Goal: Communication & Community: Answer question/provide support

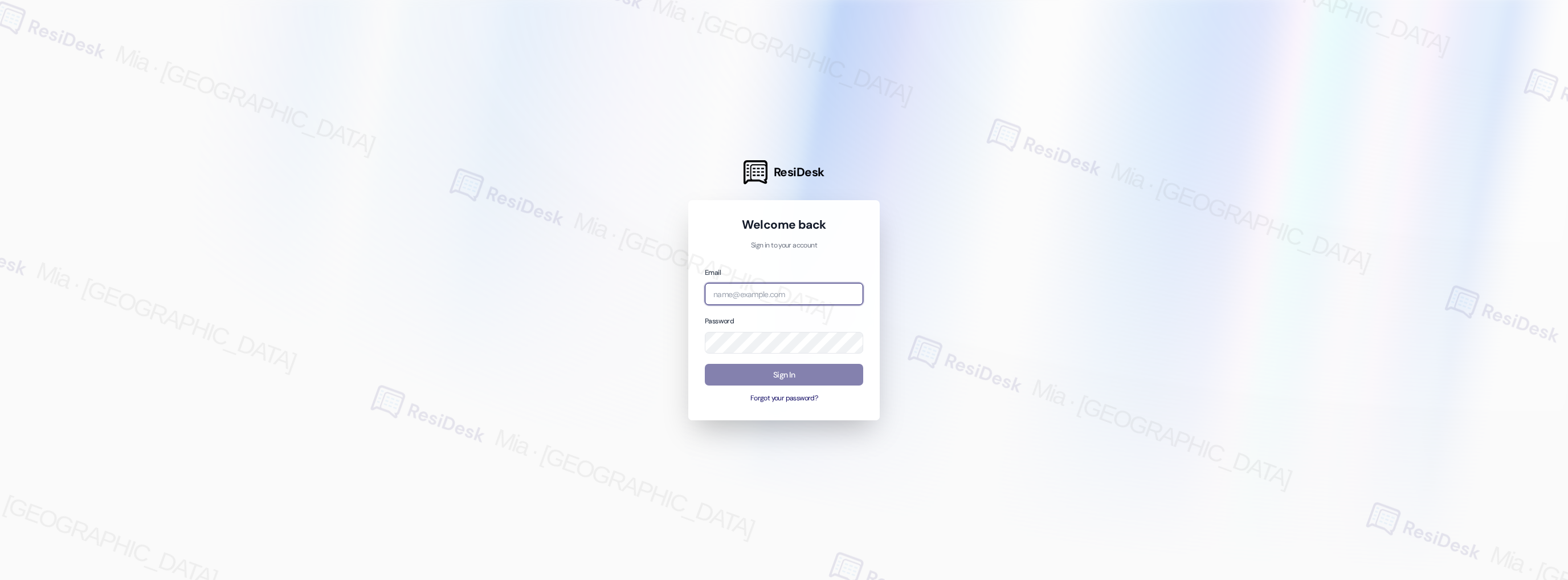
click at [769, 293] on input "email" at bounding box center [784, 294] width 158 height 23
type input "e"
type input "automated-surveys-boyd_wilson-mia.caampued@boyd_[DOMAIN_NAME]"
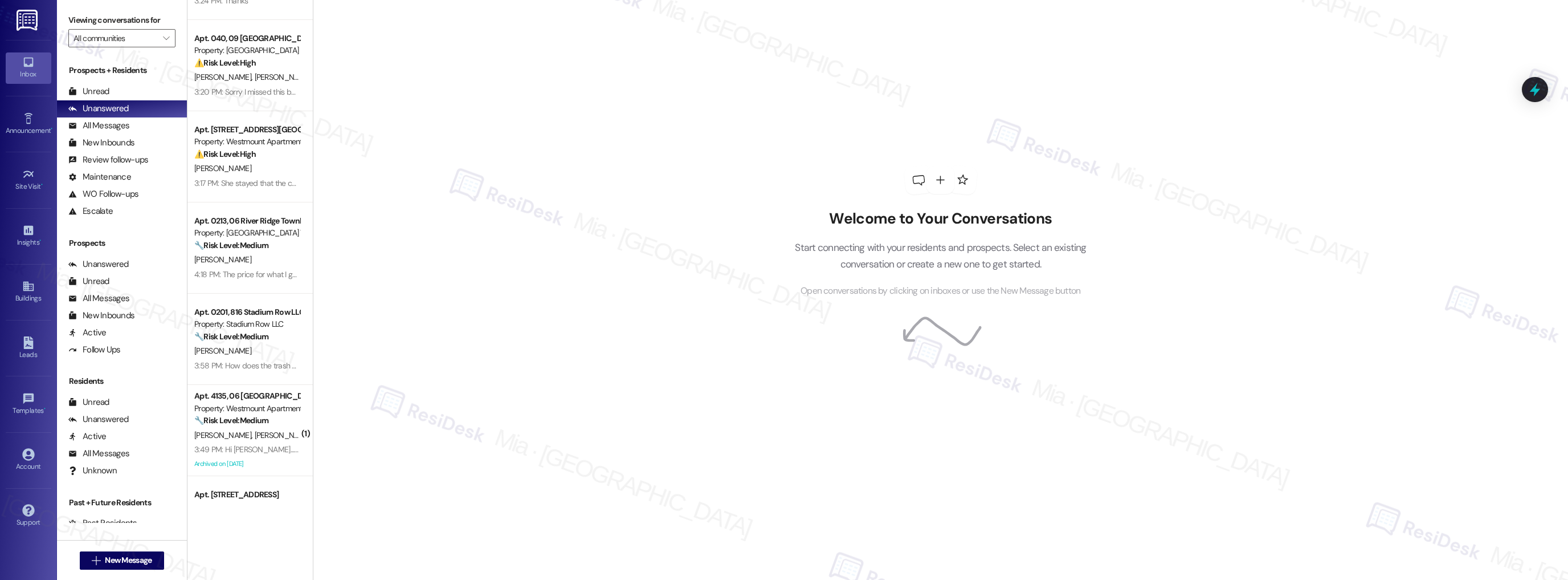
scroll to position [273, 0]
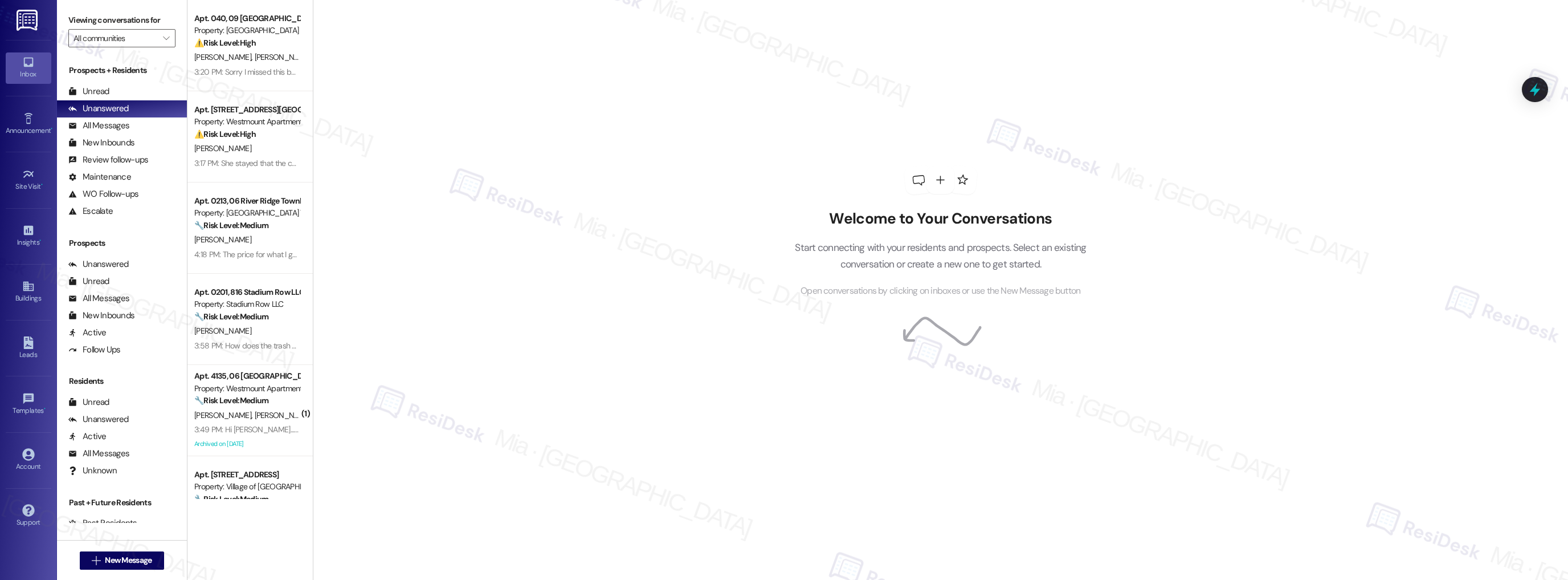
click at [276, 138] on div "⚠️ Risk Level: High The resident is reporting multiple issues with the apartmen…" at bounding box center [247, 134] width 105 height 12
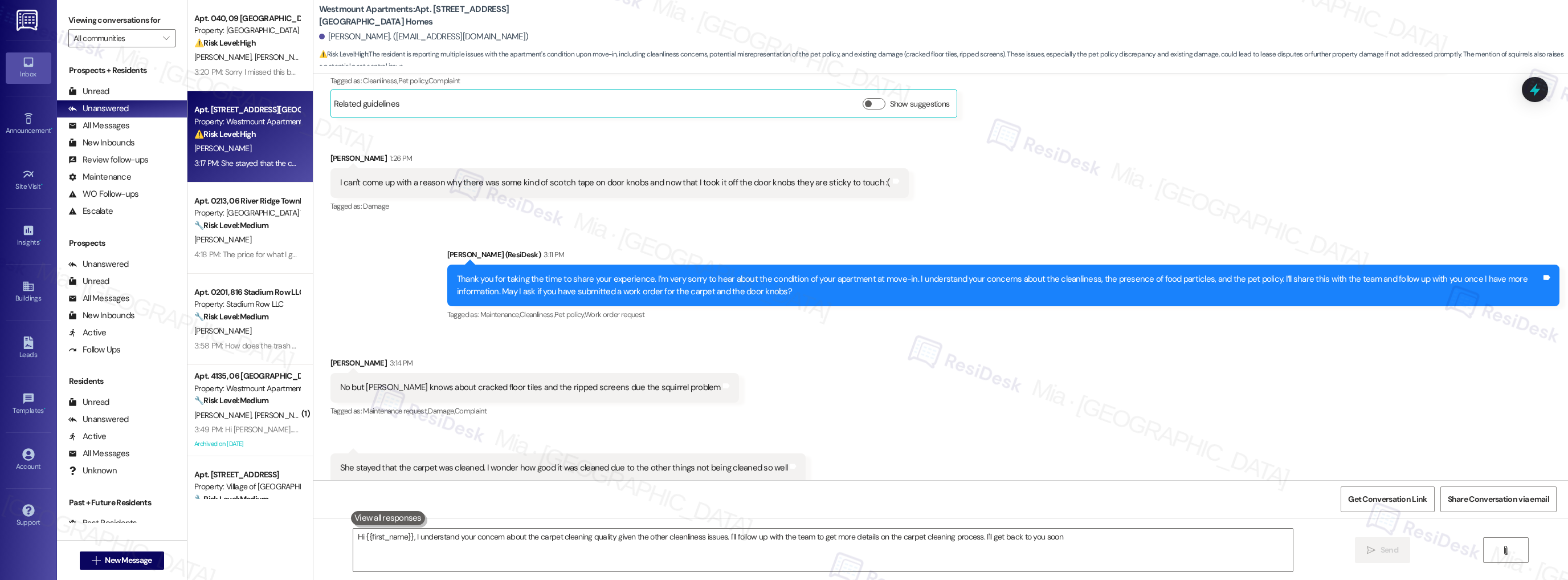
type textarea "Hi {{first_name}}, I understand your concern about the carpet cleaning quality …"
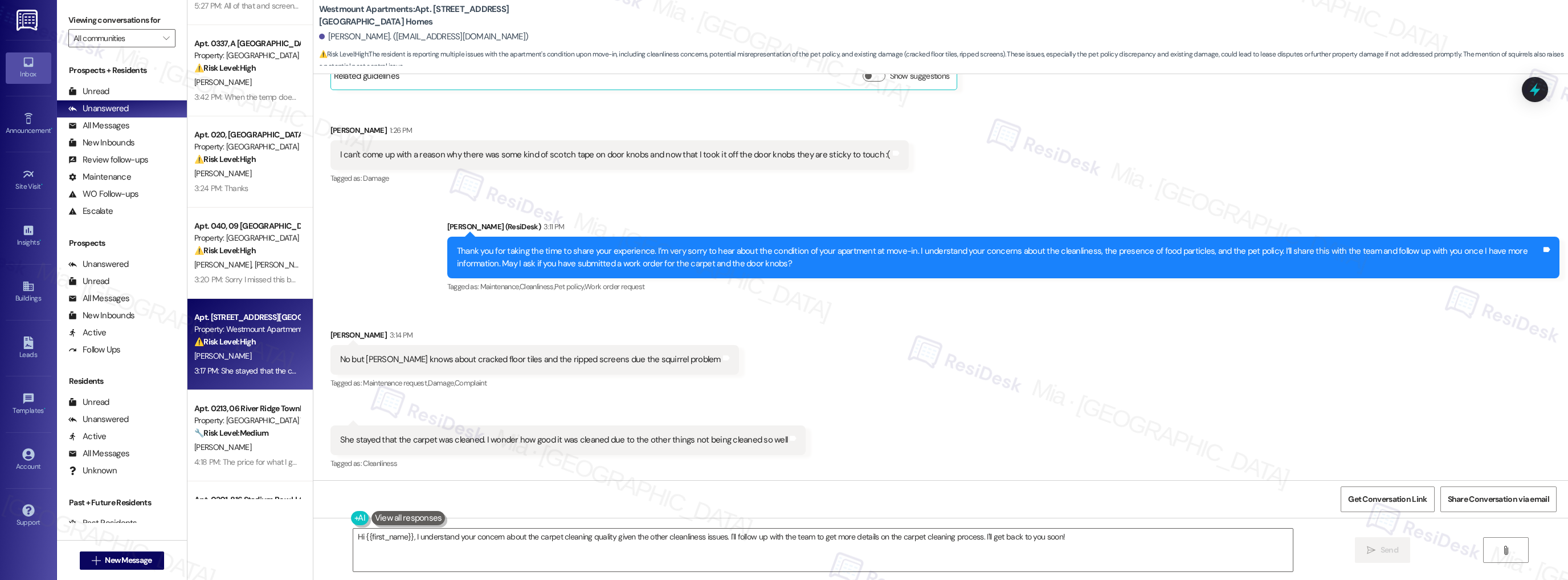
scroll to position [0, 0]
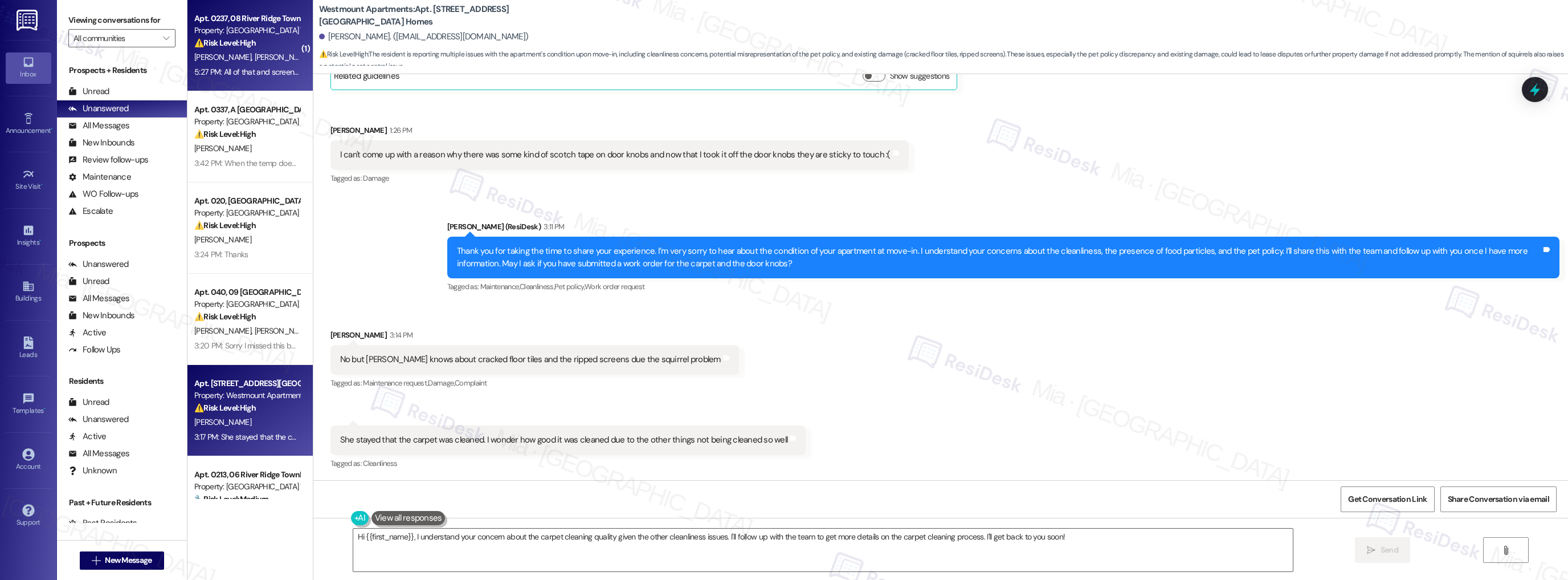
click at [246, 81] on div "Apt. 0237, 08 River Ridge Townhomes LLC Property: River Ridge Townhomes ⚠️ Risk…" at bounding box center [250, 45] width 125 height 91
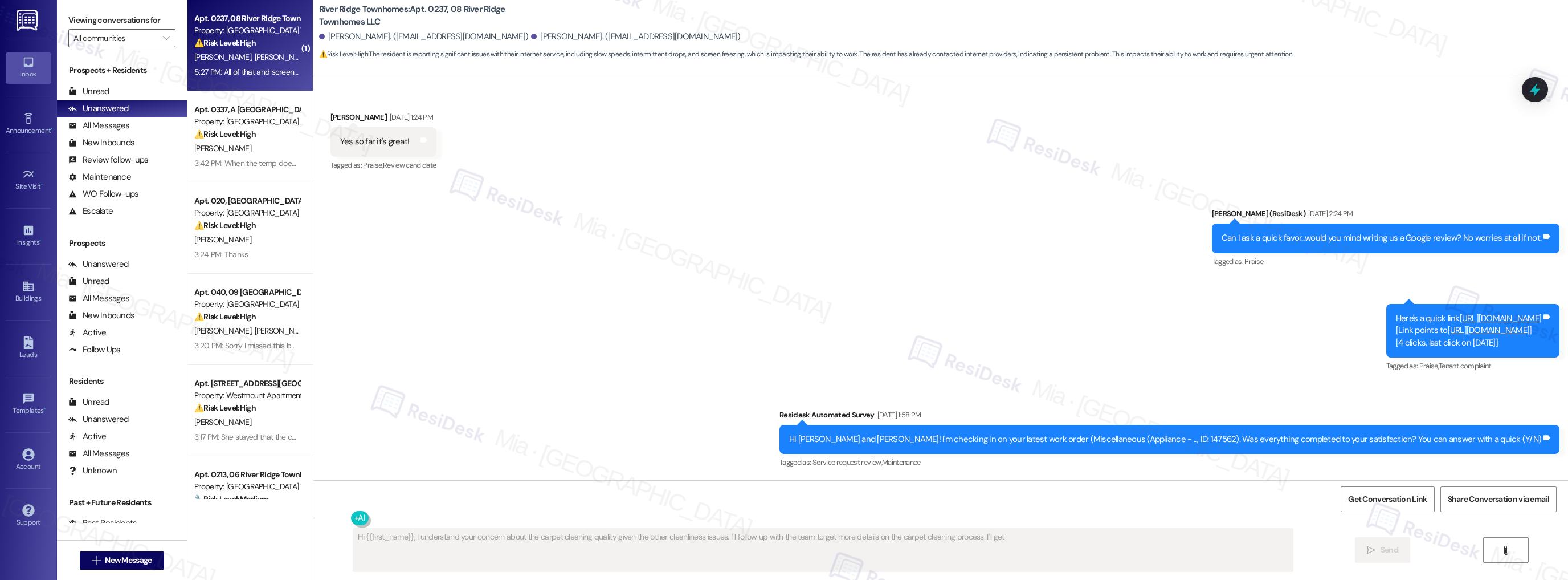
scroll to position [4292, 0]
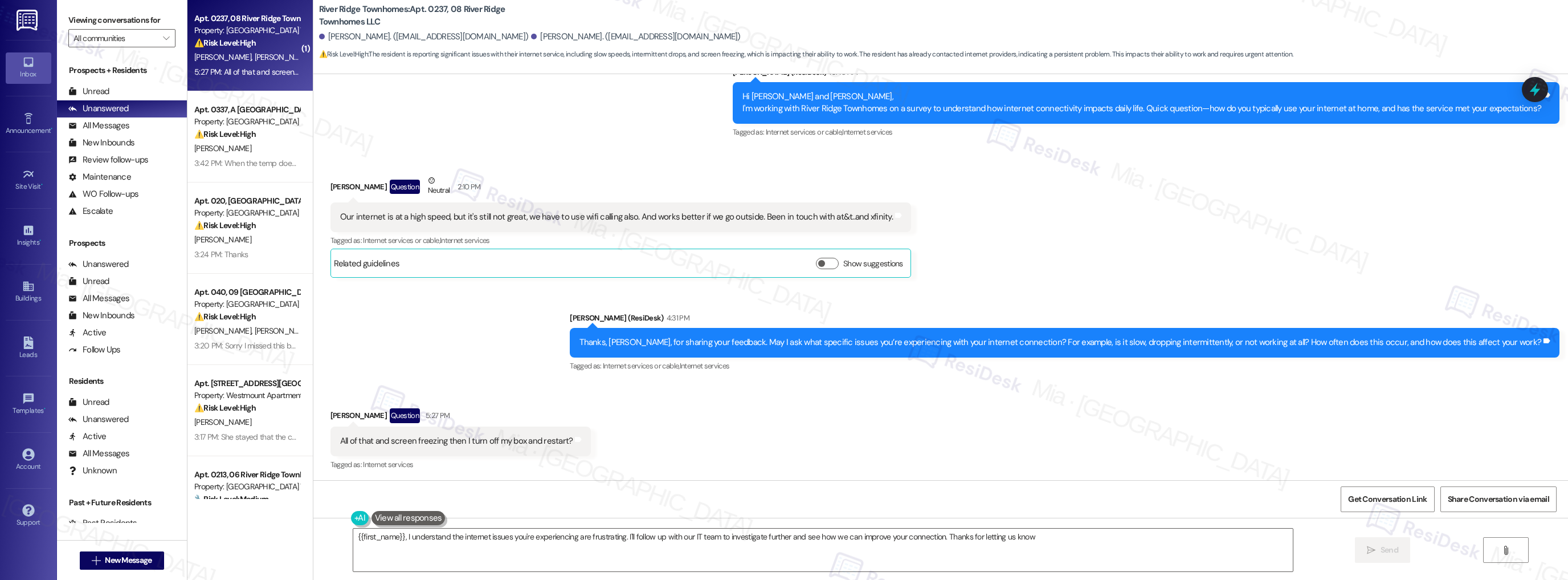
type textarea "{{first_name}}, I understand the internet issues you're experiencing are frustr…"
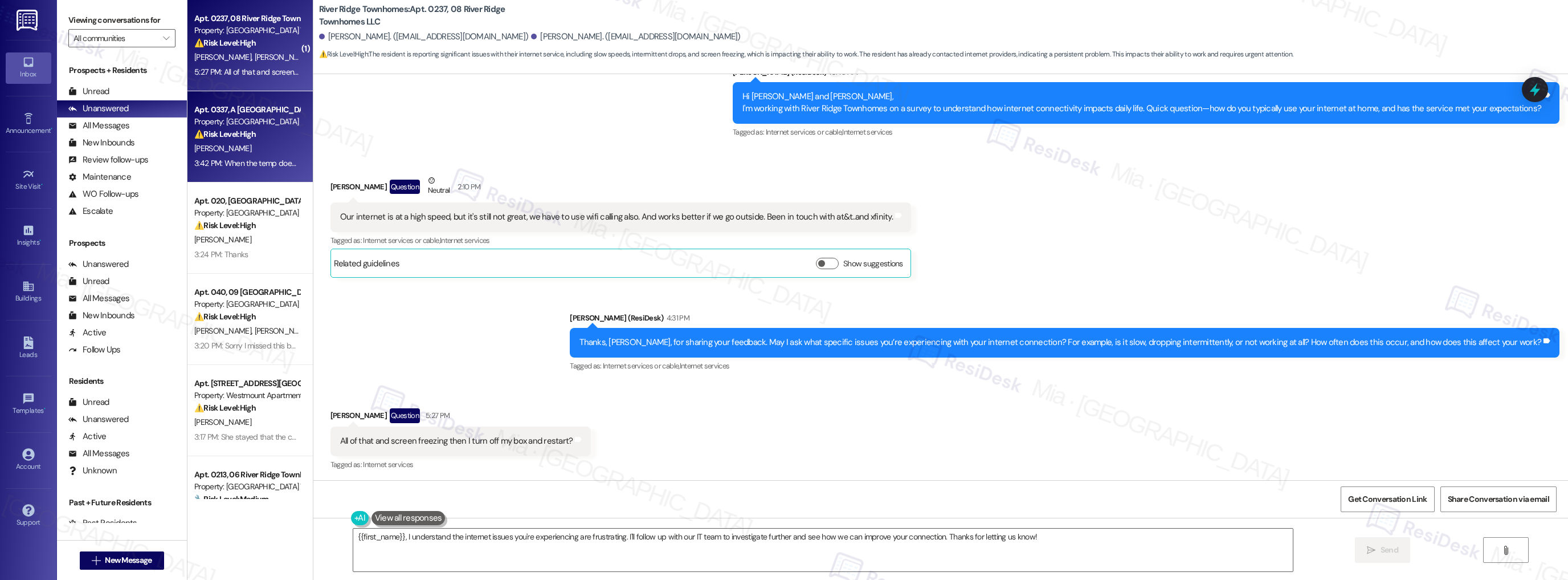
click at [258, 154] on div "[PERSON_NAME]" at bounding box center [247, 148] width 108 height 14
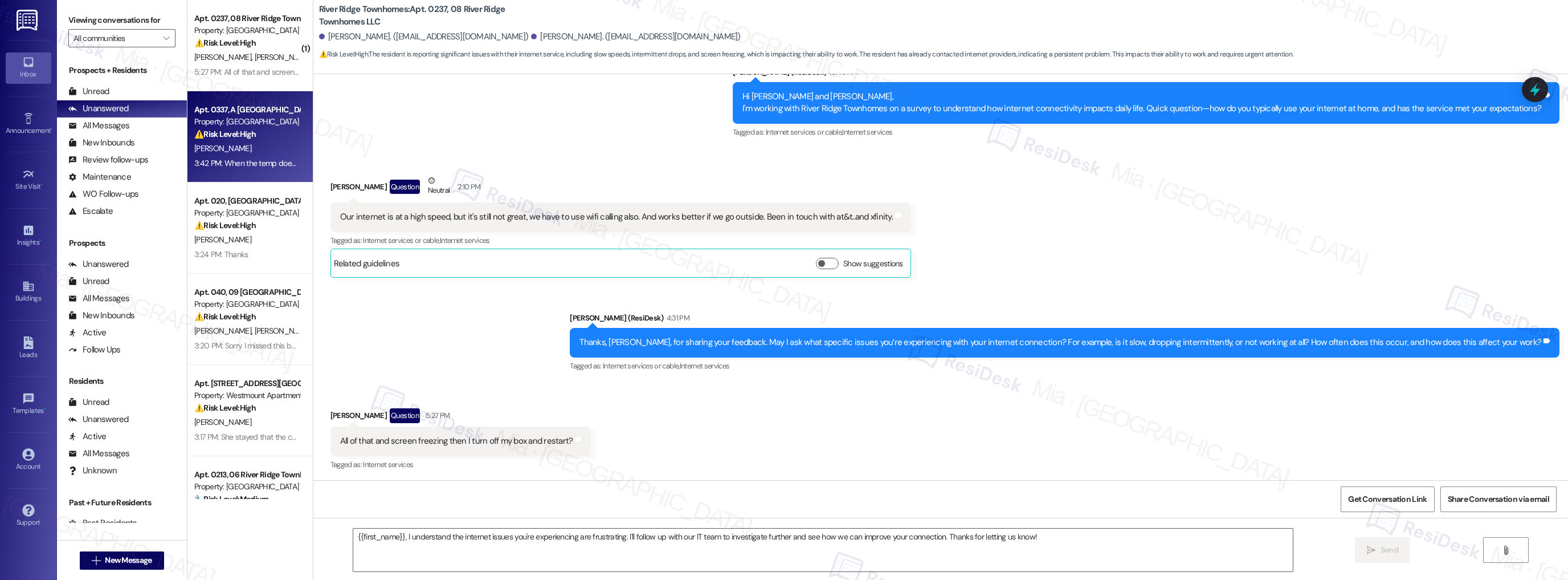
type textarea "Fetching suggested responses. Please feel free to read through the conversation…"
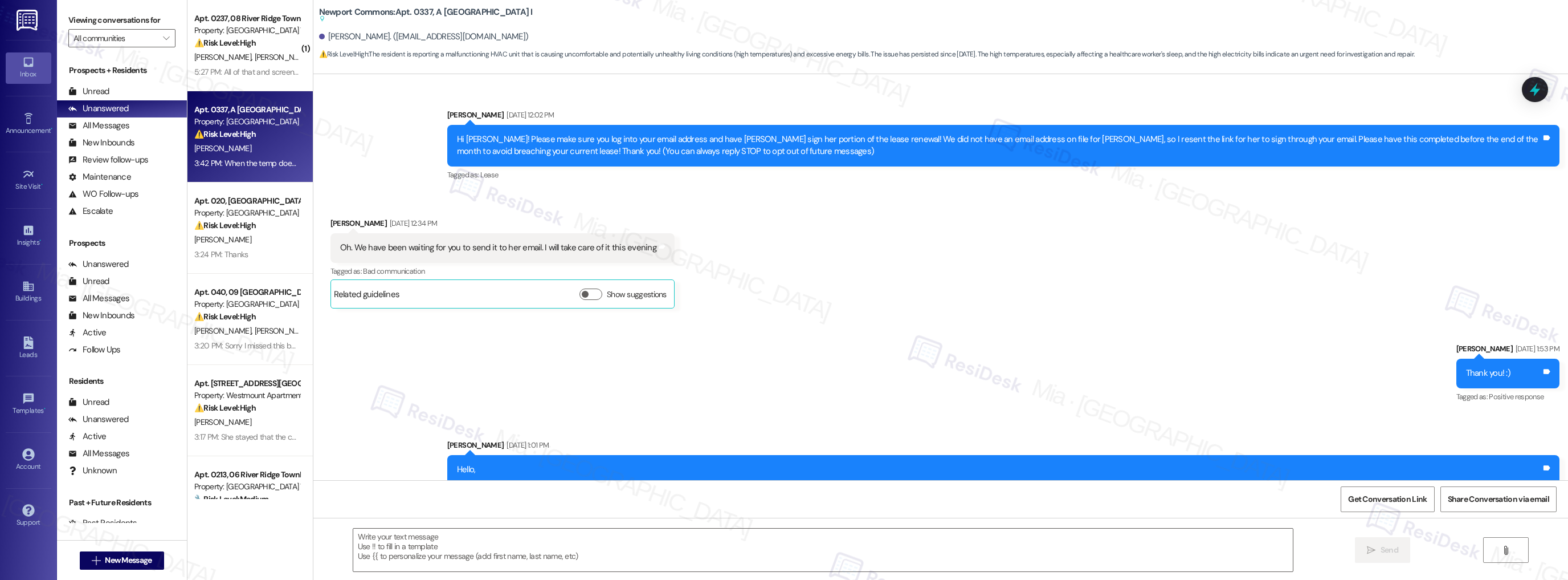
scroll to position [3526, 0]
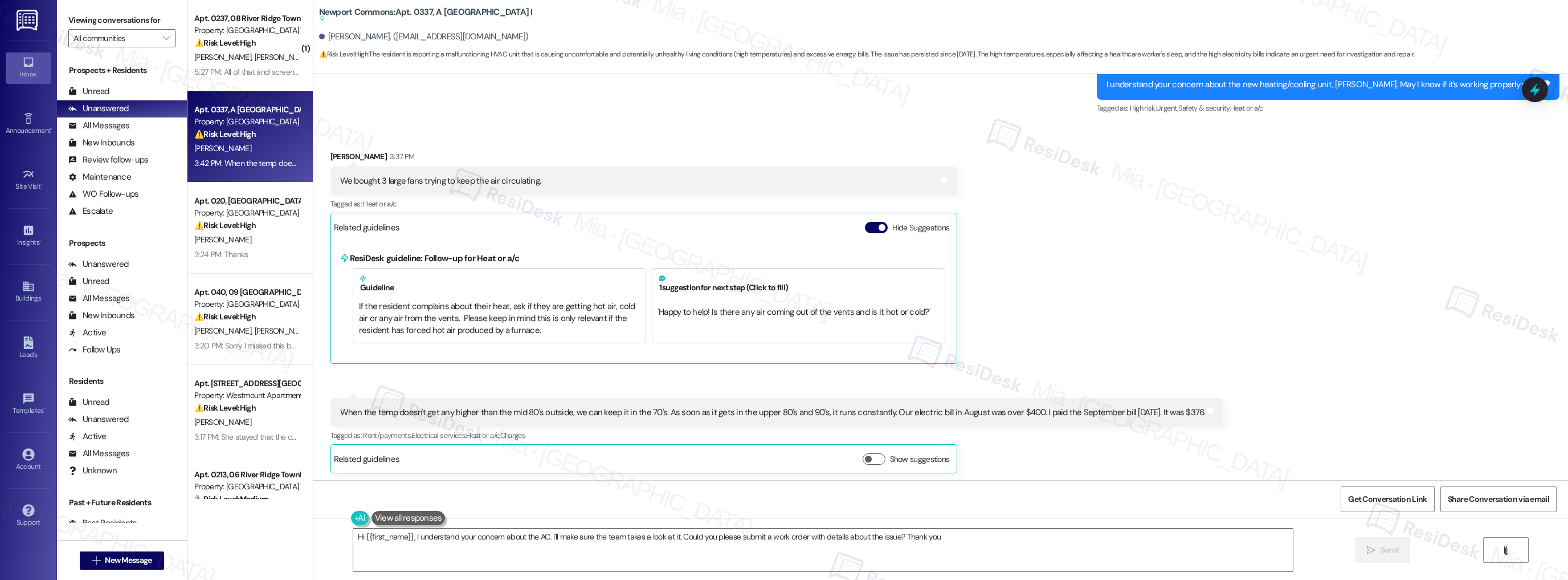
type textarea "Hi {{first_name}}, I understand your concern about the AC. I'll make sure the t…"
drag, startPoint x: 399, startPoint y: 409, endPoint x: 737, endPoint y: 409, distance: 338.0
click at [737, 409] on div "When the temp doesn't get any higher than the mid 80's outside, we can keep it …" at bounding box center [772, 413] width 865 height 12
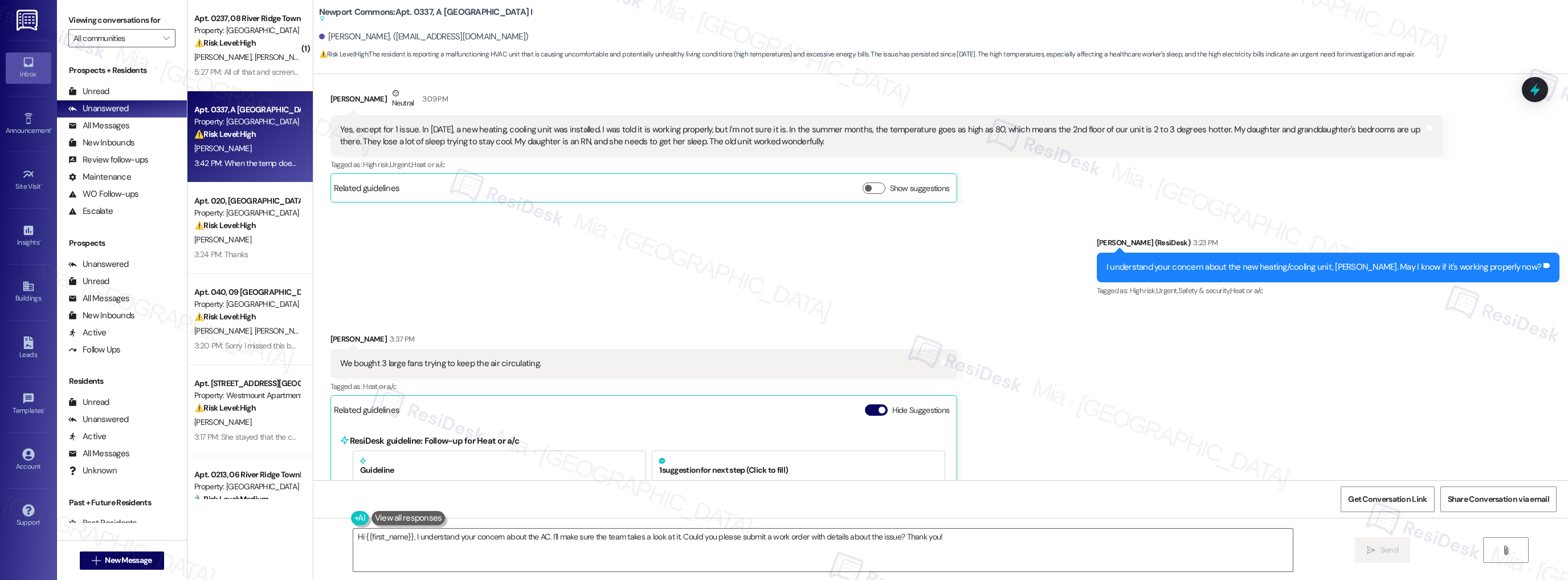
scroll to position [3298, 0]
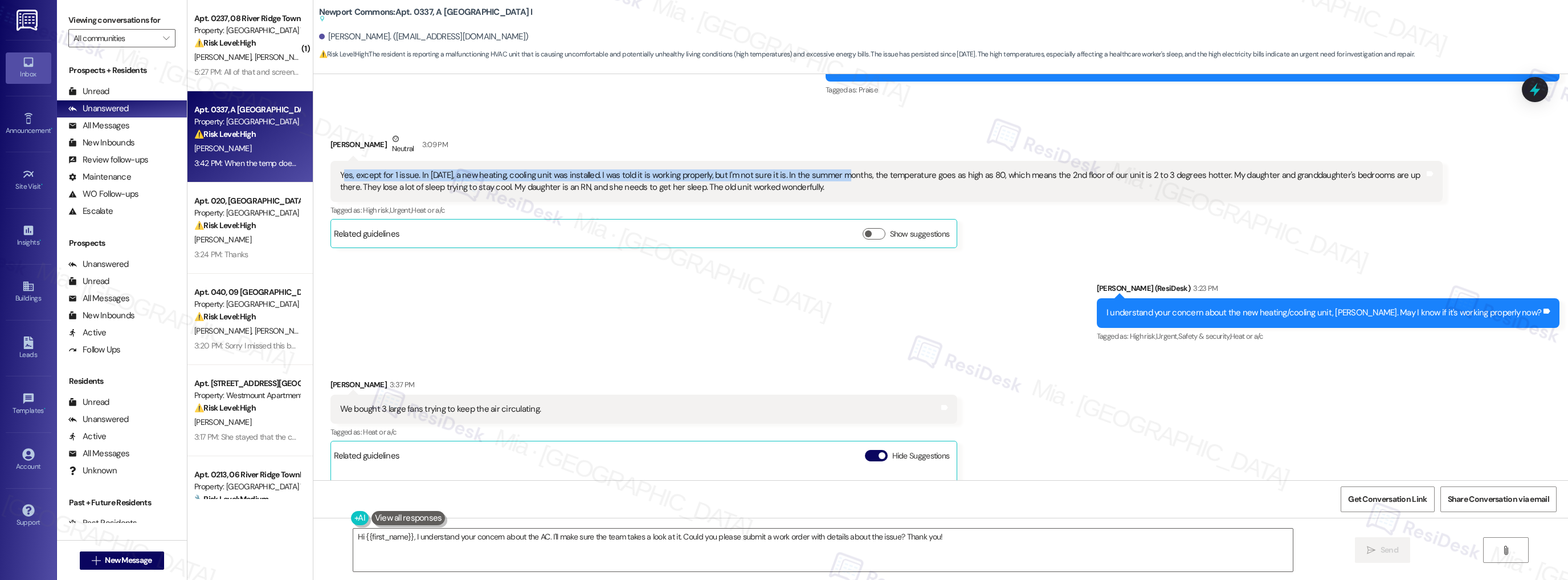
drag, startPoint x: 336, startPoint y: 173, endPoint x: 825, endPoint y: 175, distance: 489.0
click at [825, 175] on div "Yes, except for 1 issue. In [DATE], a new heating, cooling unit was installed. …" at bounding box center [882, 182] width 1084 height 25
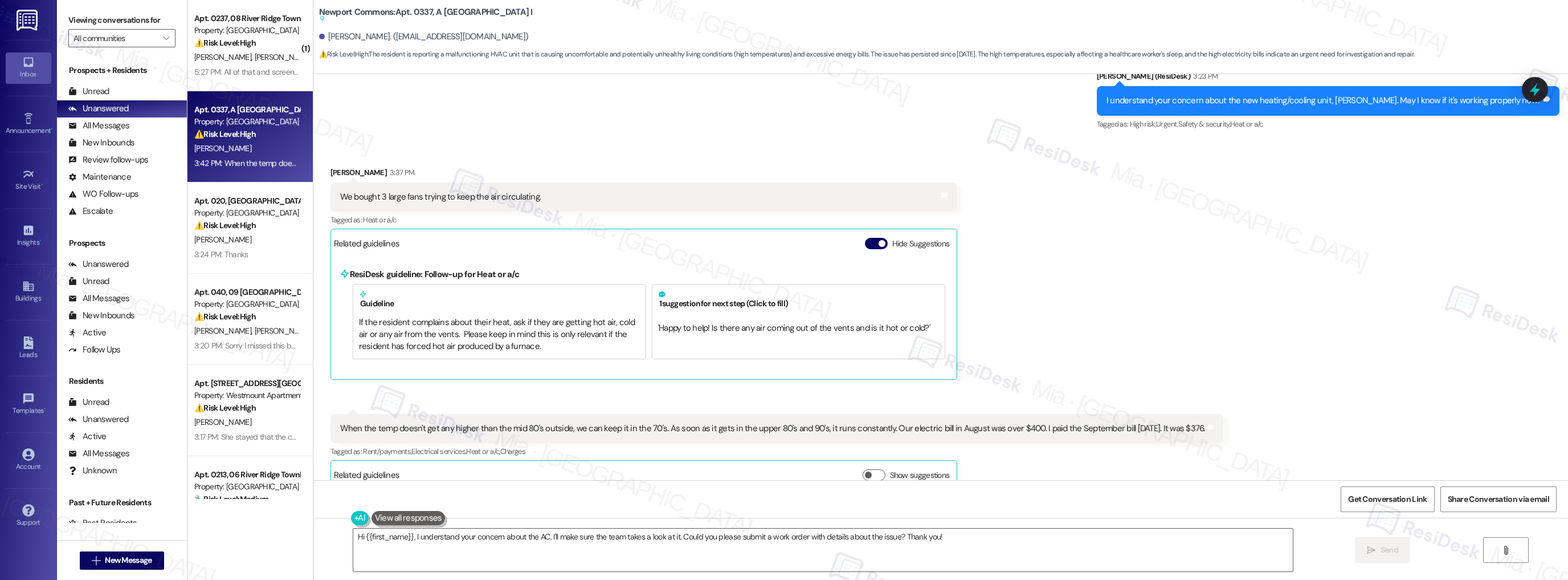
scroll to position [3526, 0]
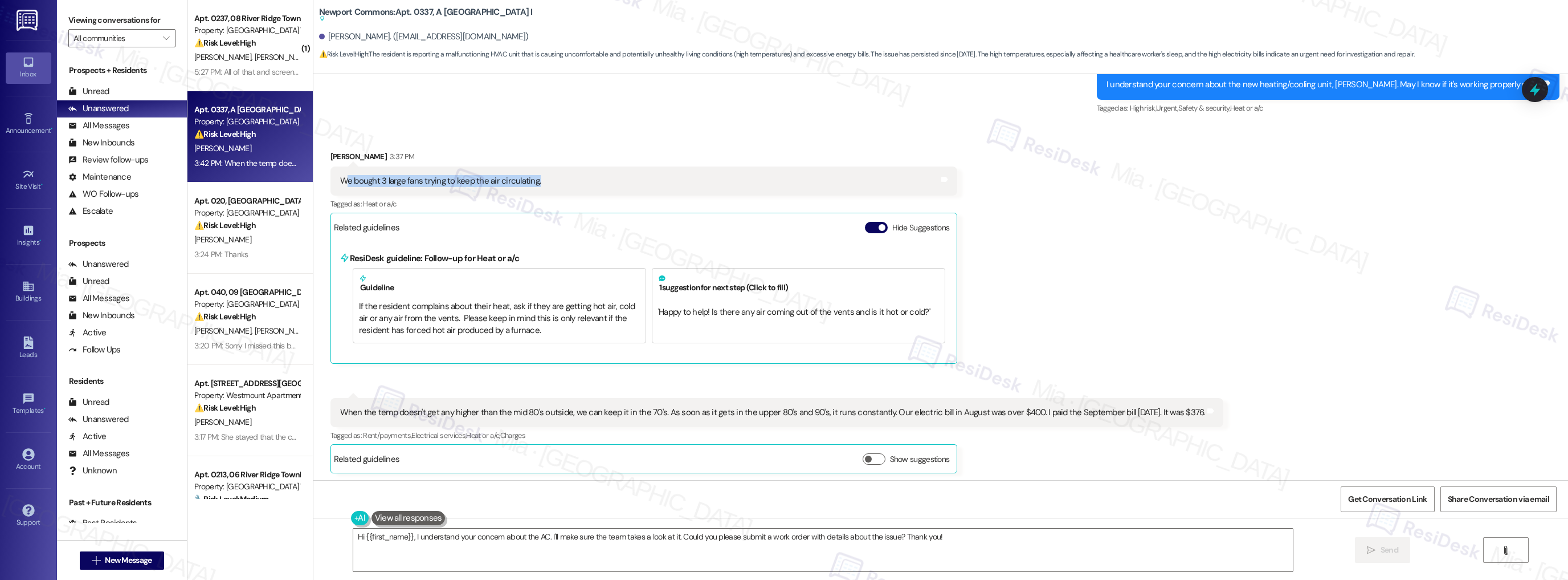
drag, startPoint x: 336, startPoint y: 180, endPoint x: 571, endPoint y: 180, distance: 235.0
click at [571, 180] on div "We bought 3 large fans trying to keep the air circulating. Tags and notes" at bounding box center [644, 181] width 627 height 29
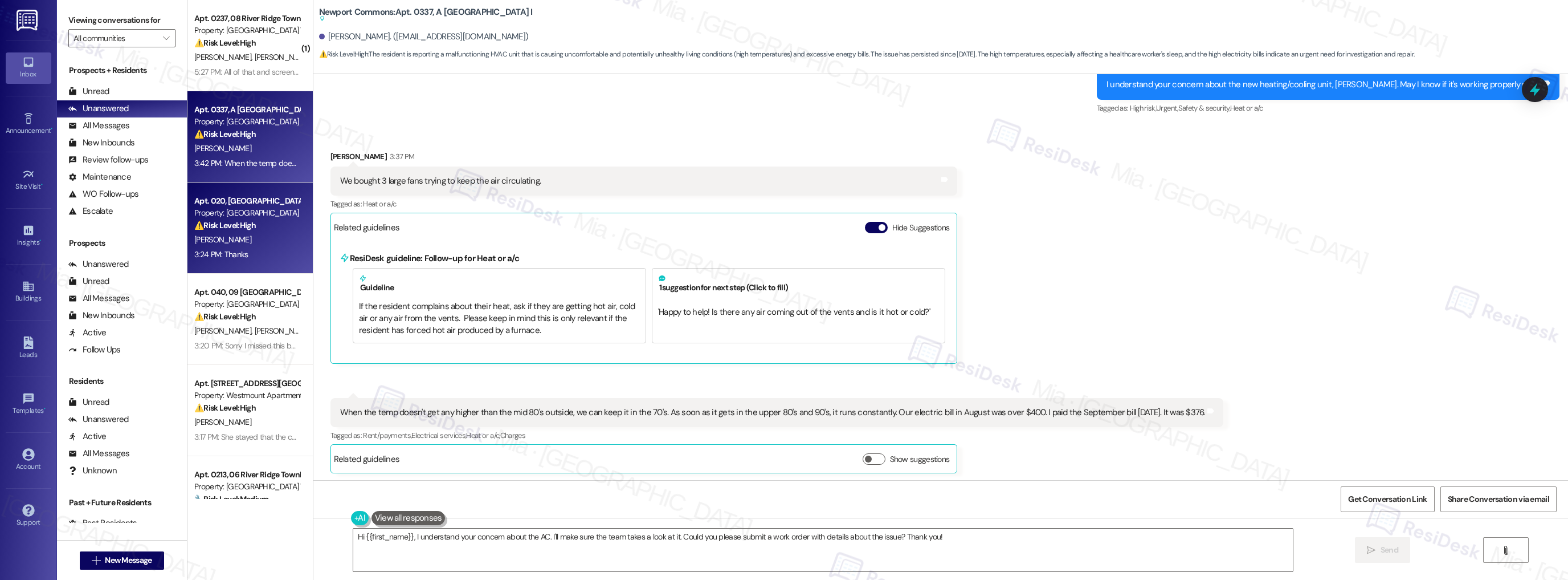
click at [260, 243] on div "[PERSON_NAME]" at bounding box center [247, 240] width 108 height 14
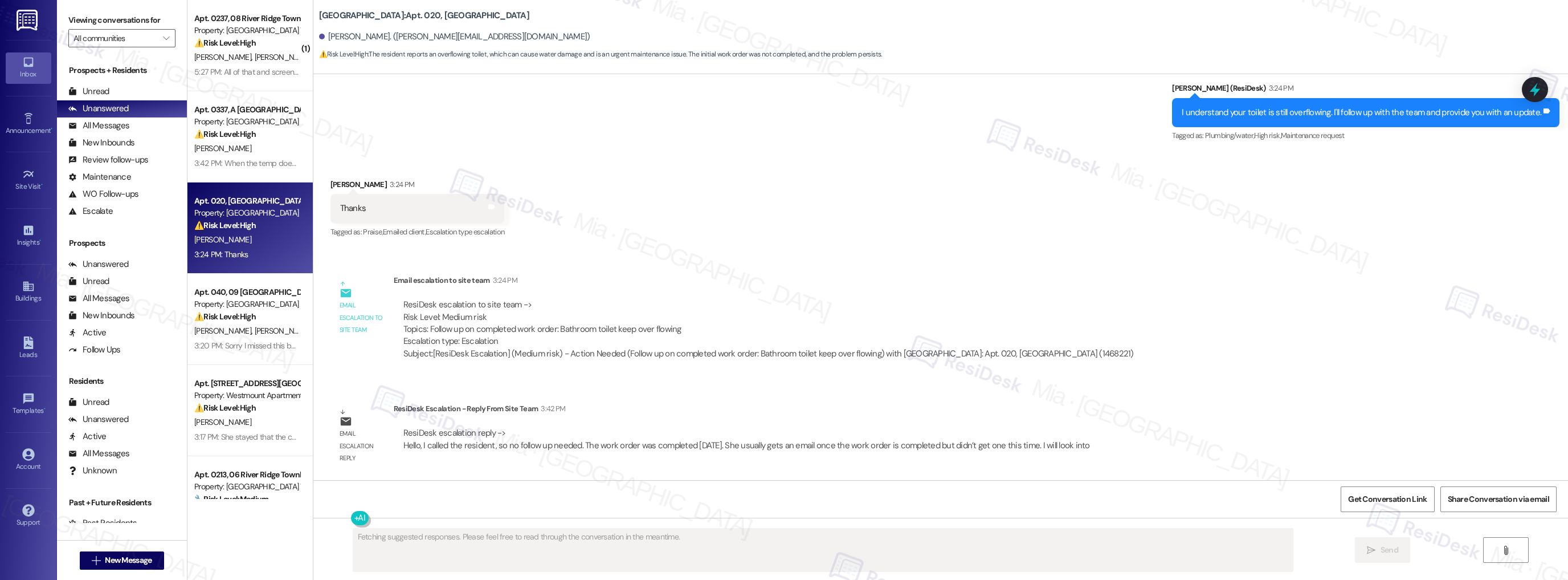
scroll to position [1035, 0]
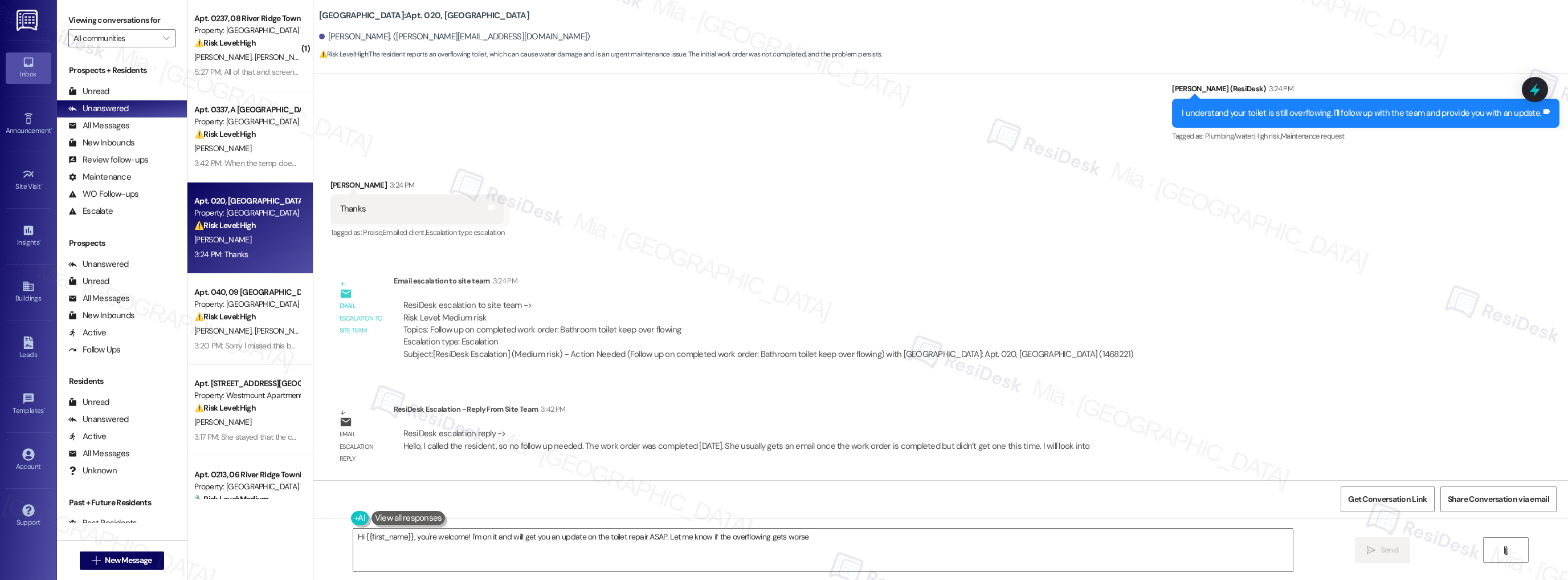
type textarea "Hi {{first_name}}, you're welcome! I'm on it and will get you an update on the …"
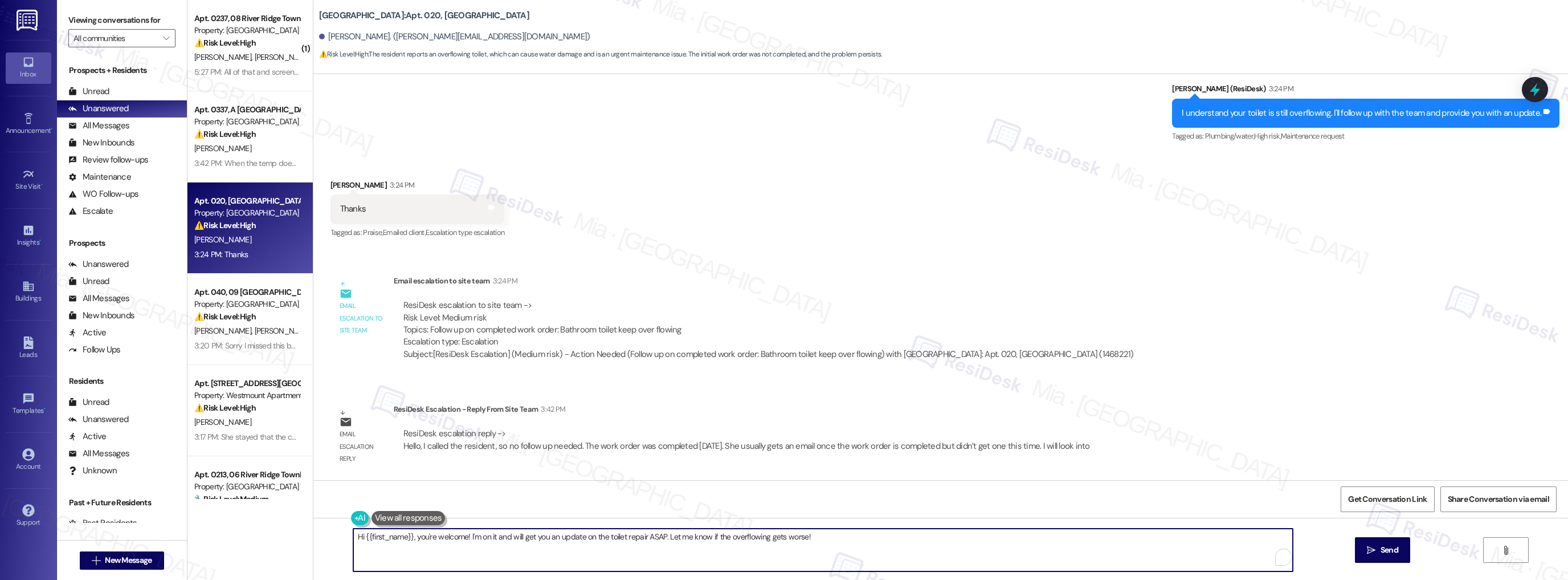
drag, startPoint x: 367, startPoint y: 538, endPoint x: 826, endPoint y: 537, distance: 459.0
click at [826, 537] on textarea "Hi {{first_name}}, you're welcome! I'm on it and will get you an update on the …" at bounding box center [823, 550] width 940 height 43
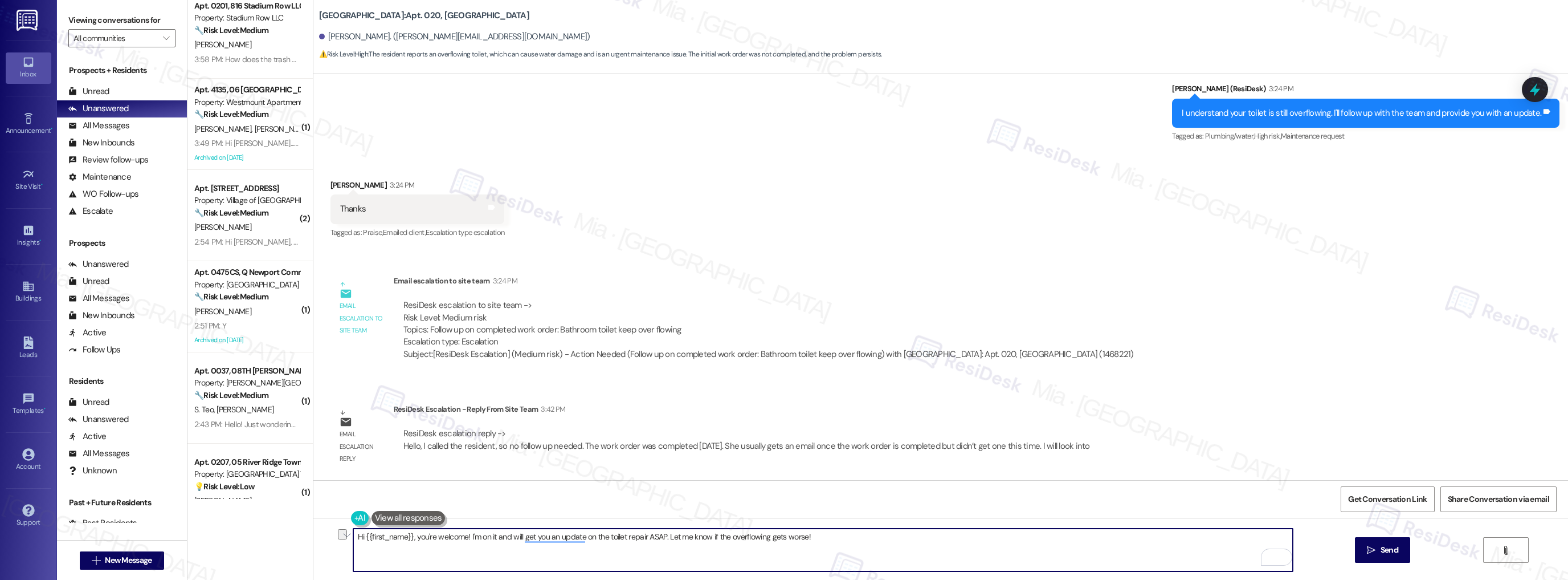
scroll to position [560, 0]
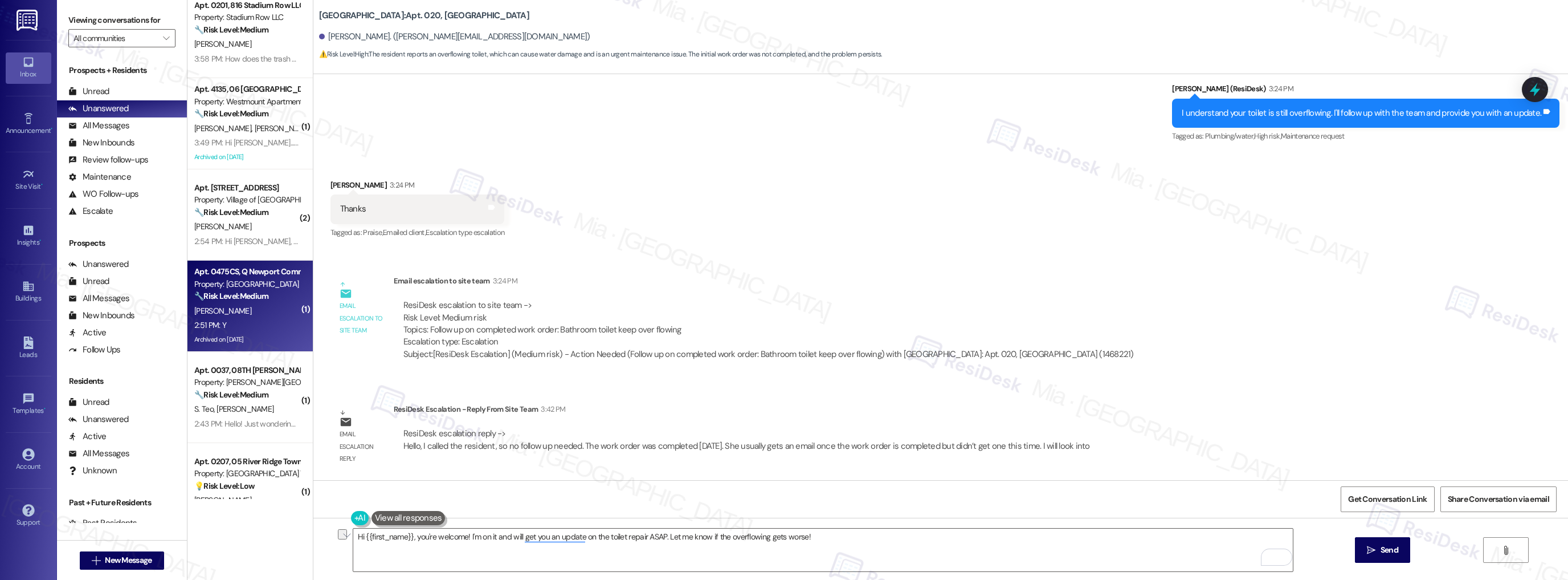
click at [284, 331] on div "2:51 PM: Y 2:51 PM: Y" at bounding box center [247, 325] width 108 height 14
type textarea "Fetching suggested responses. Please feel free to read through the conversation…"
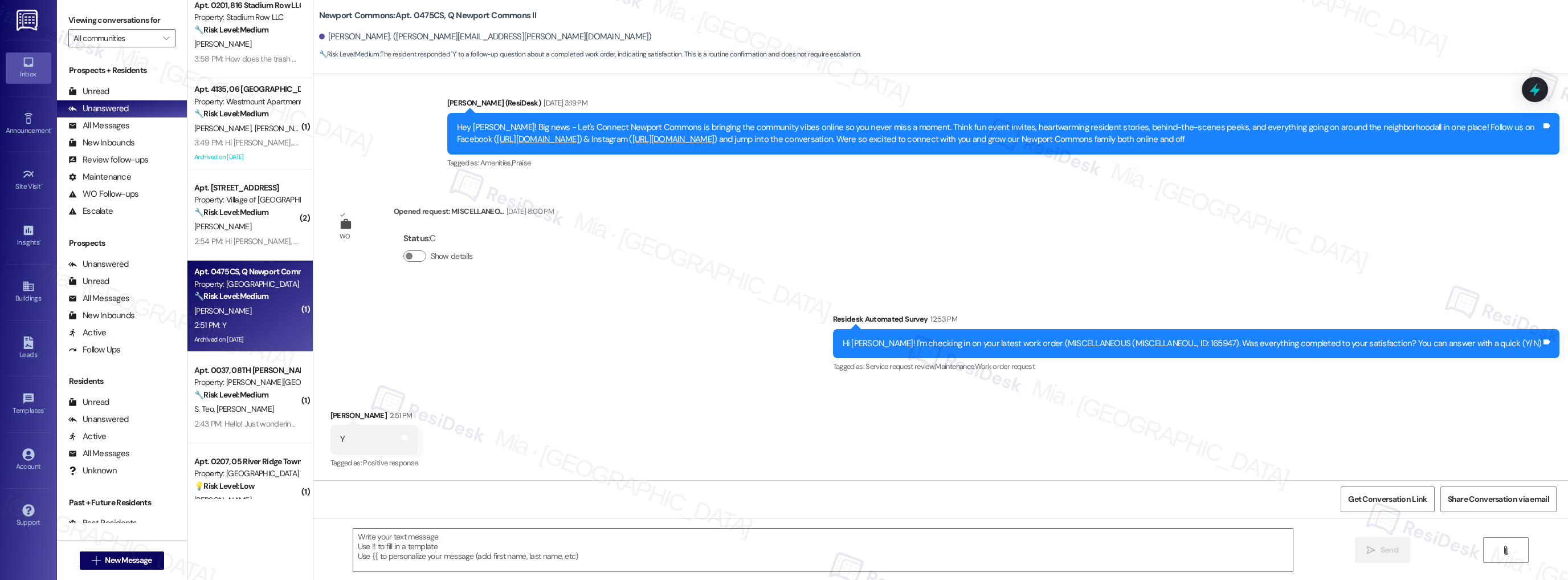
type textarea "Fetching suggested responses. Please feel free to read through the conversation…"
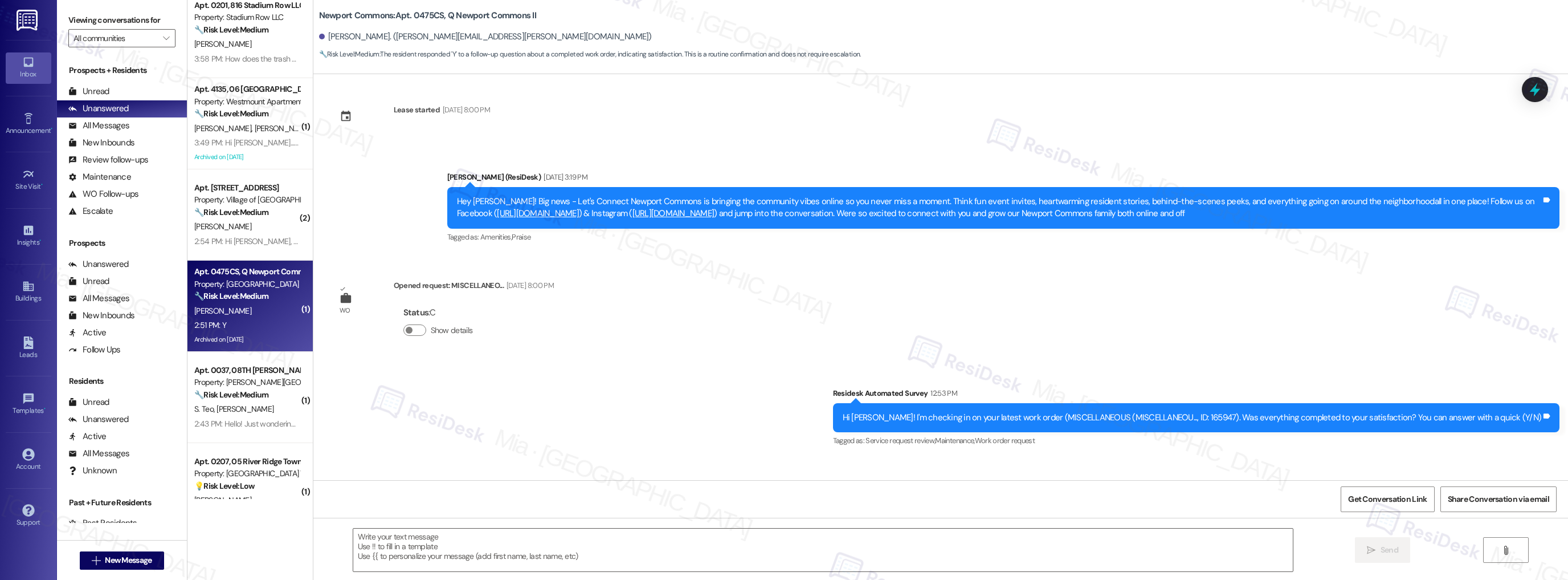
scroll to position [17990, 0]
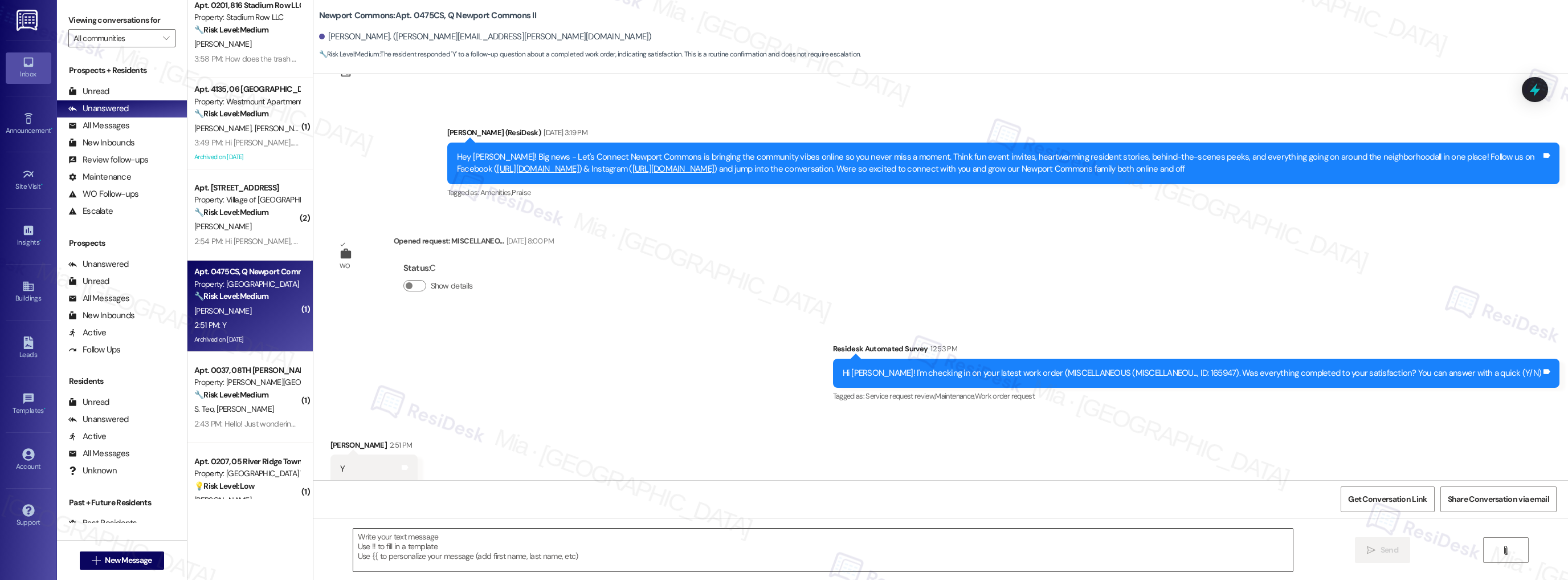
click at [431, 541] on textarea at bounding box center [823, 550] width 940 height 43
click at [540, 532] on textarea "To enrich screen reader interactions, please activate Accessibility in Grammarl…" at bounding box center [823, 550] width 940 height 43
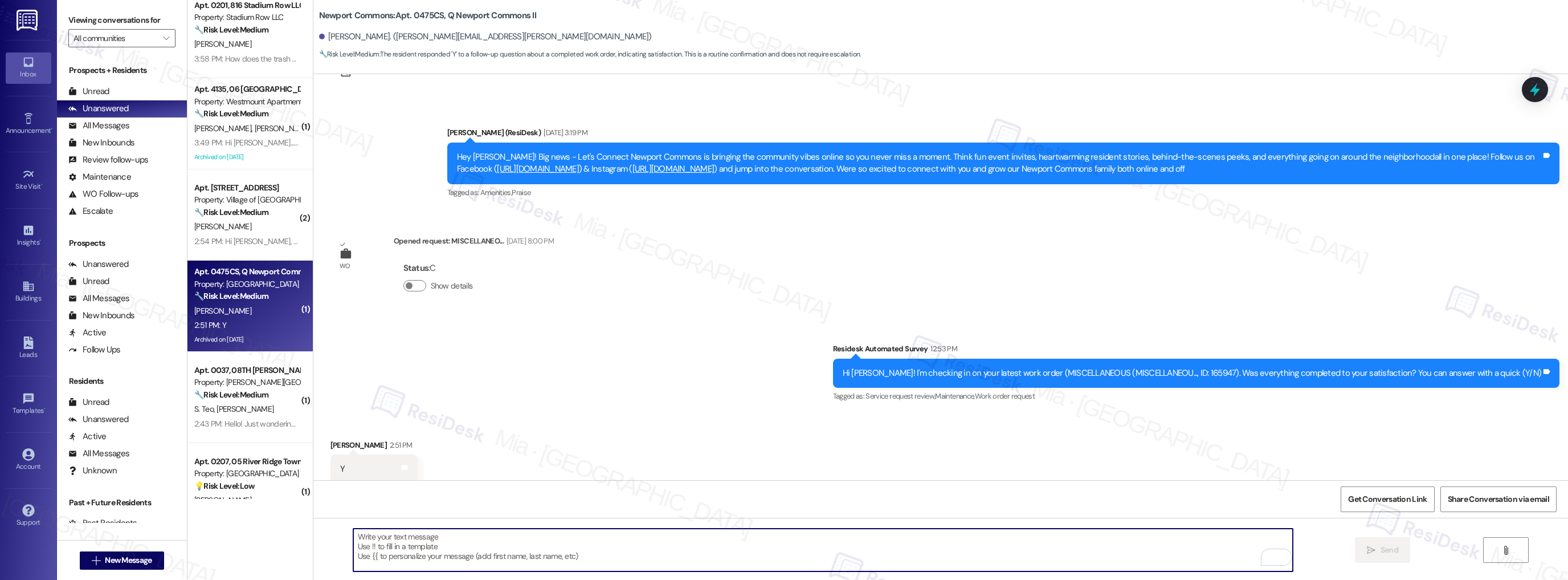
paste textarea "Thank you so much for sharing your feedback! I’m so glad to know you’re satisfi…"
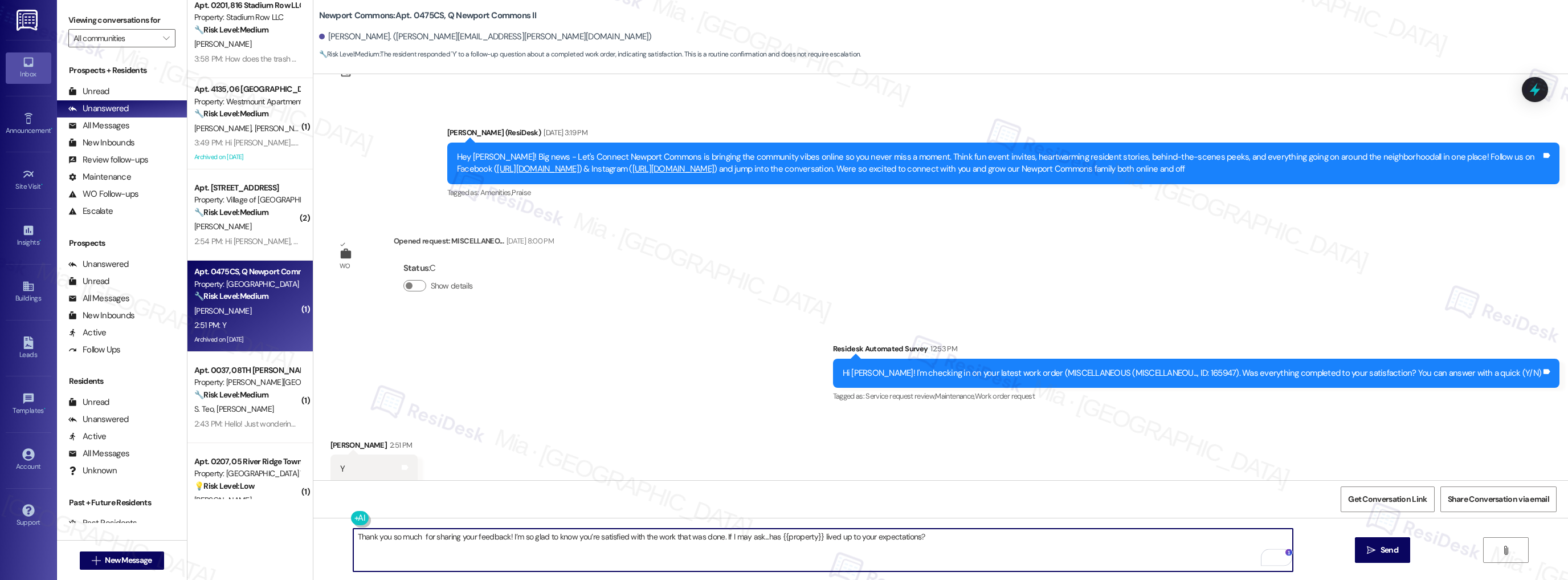
click at [413, 538] on textarea "Thank you so much for sharing your feedback! I’m so glad to know you’re satisfi…" at bounding box center [823, 550] width 940 height 43
click at [461, 538] on textarea "Thank you so much, [PERSON_NAME], for sharing your feedback! I’m so glad to kno…" at bounding box center [823, 550] width 940 height 43
drag, startPoint x: 486, startPoint y: 536, endPoint x: 533, endPoint y: 538, distance: 47.0
click at [533, 538] on textarea "Thank you so much, [PERSON_NAME], for confirming your feedback! I’m so glad to …" at bounding box center [823, 550] width 940 height 43
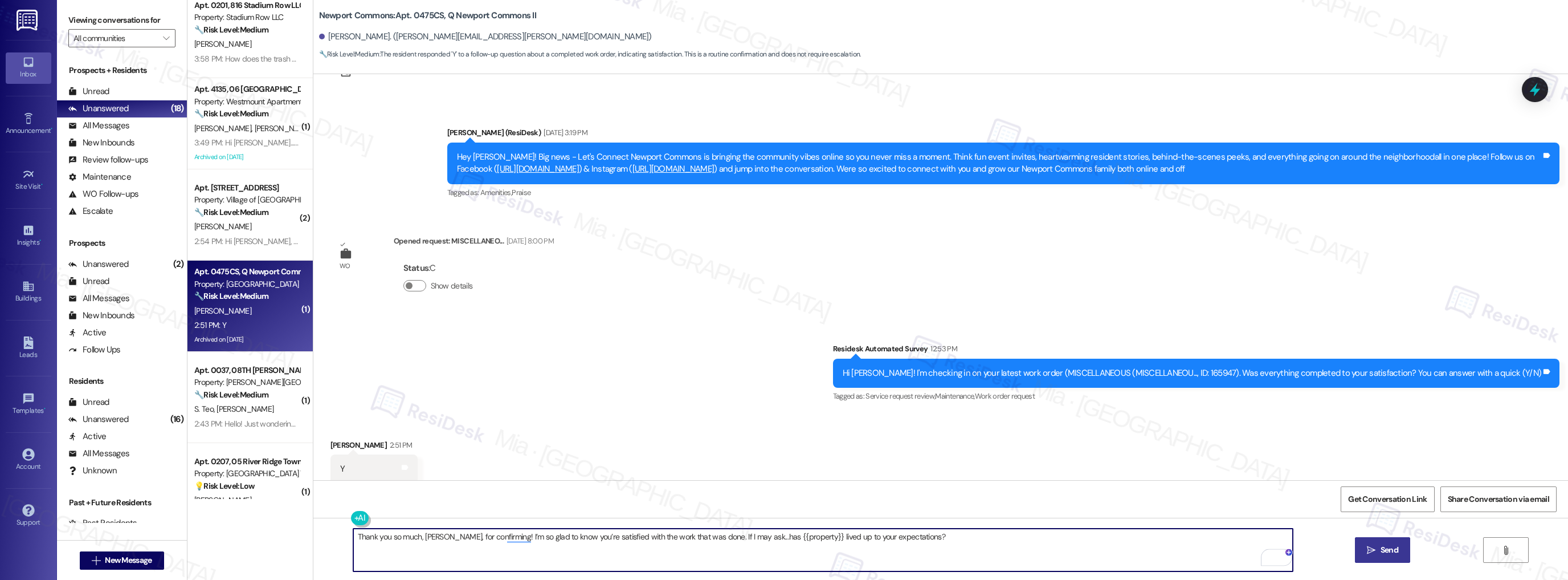
type textarea "Thank you so much, [PERSON_NAME], for confirming! I’m so glad to know you’re sa…"
click at [1382, 551] on span "Send" at bounding box center [1389, 550] width 17 height 12
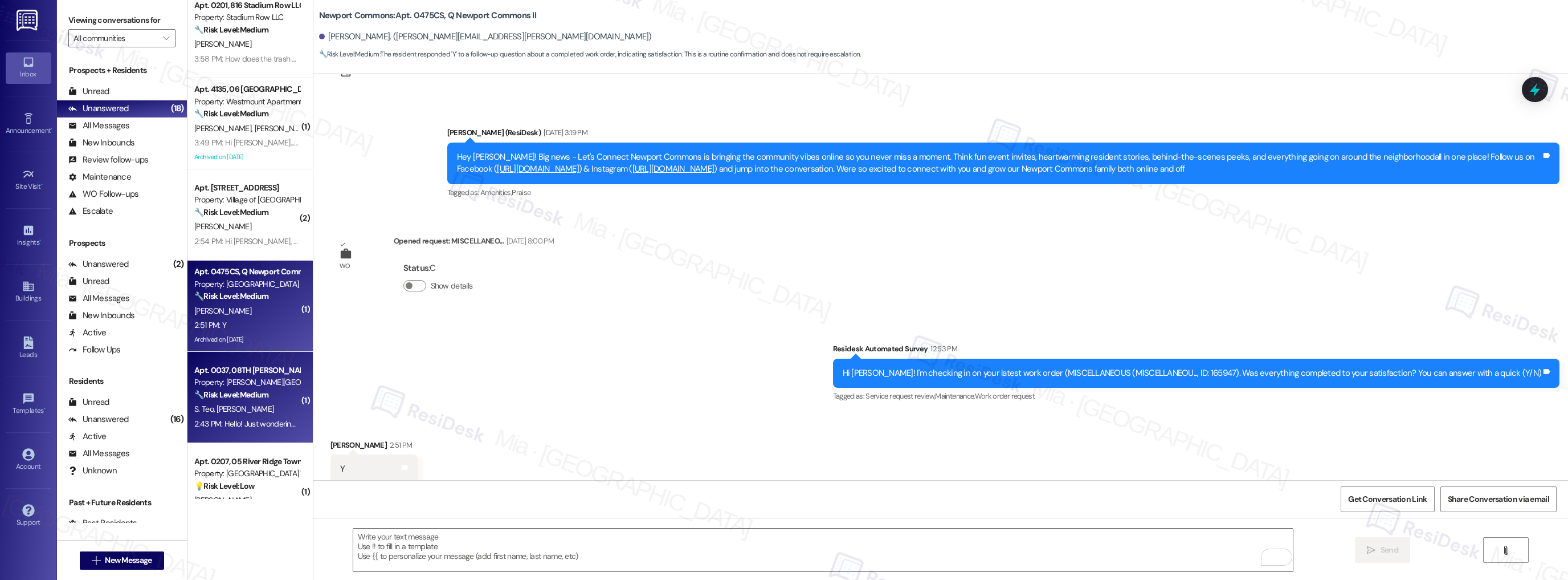
scroll to position [17989, 0]
click at [227, 389] on div "🔧 Risk Level: Medium The resident is inquiring about a referral bonus. This is …" at bounding box center [247, 395] width 105 height 12
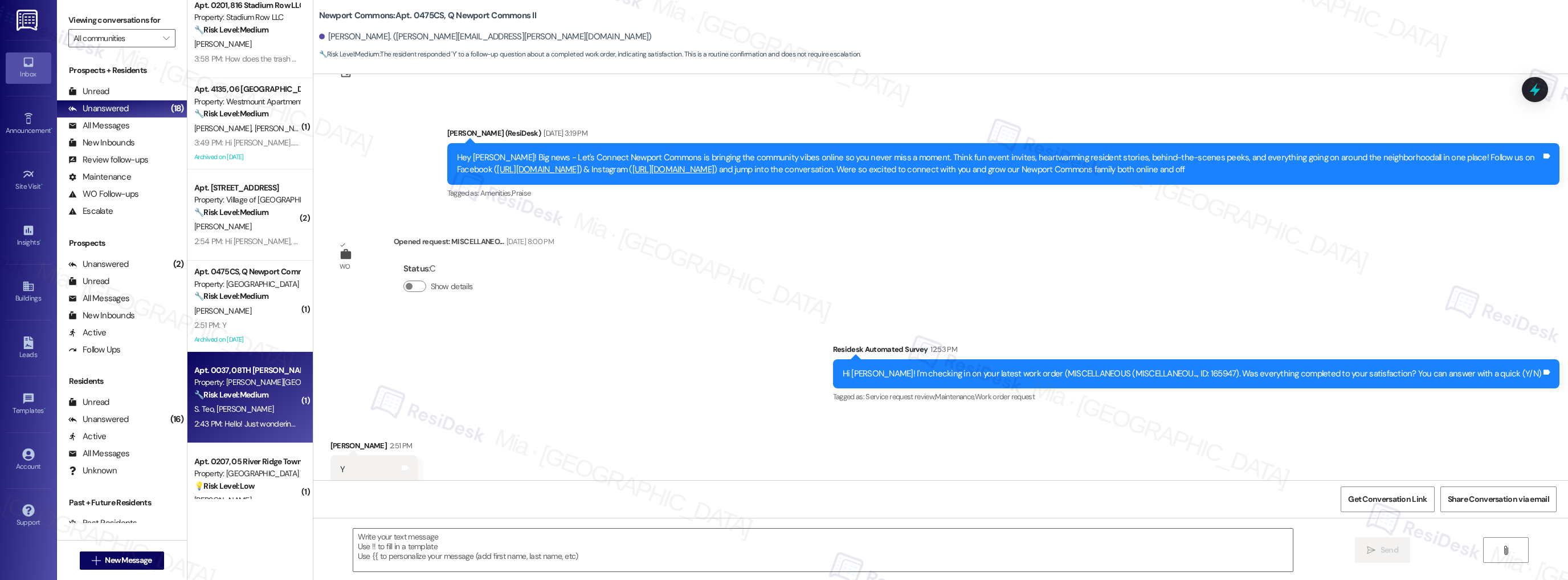
type textarea "Fetching suggested responses. Please feel free to read through the conversation…"
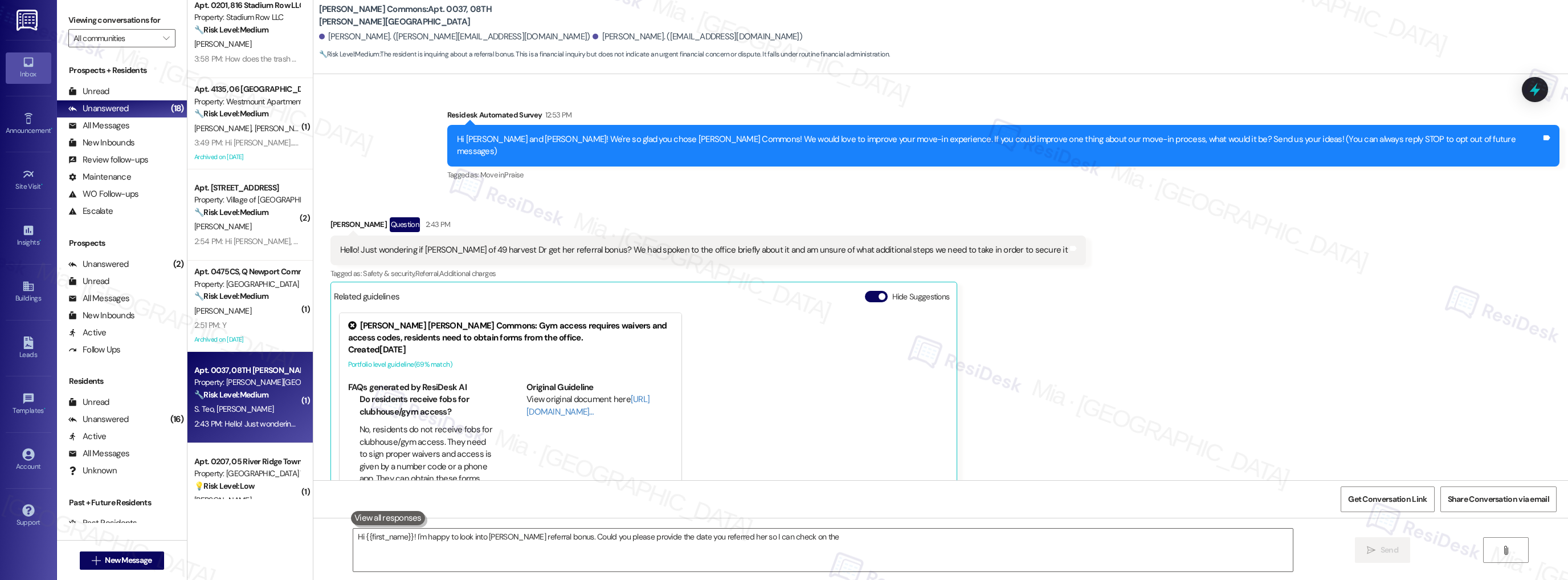
scroll to position [59, 0]
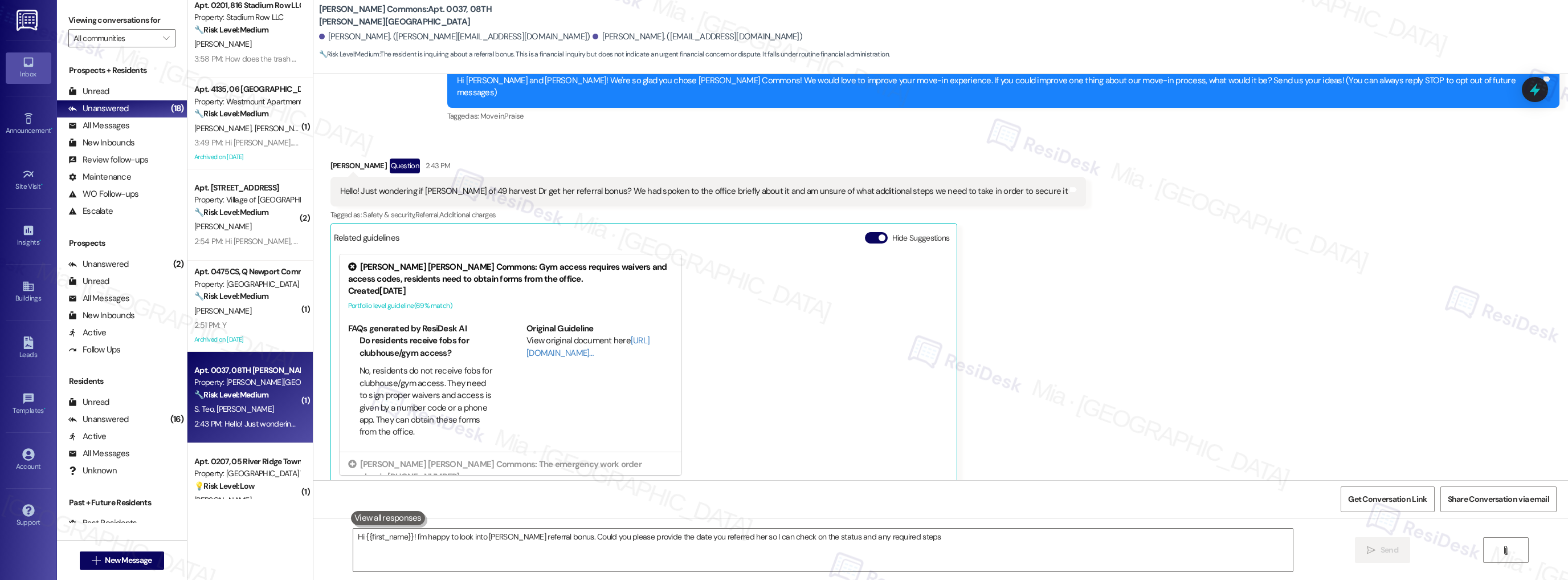
type textarea "Hi {{first_name}}! I'm happy to look into [PERSON_NAME] referral bonus. Could y…"
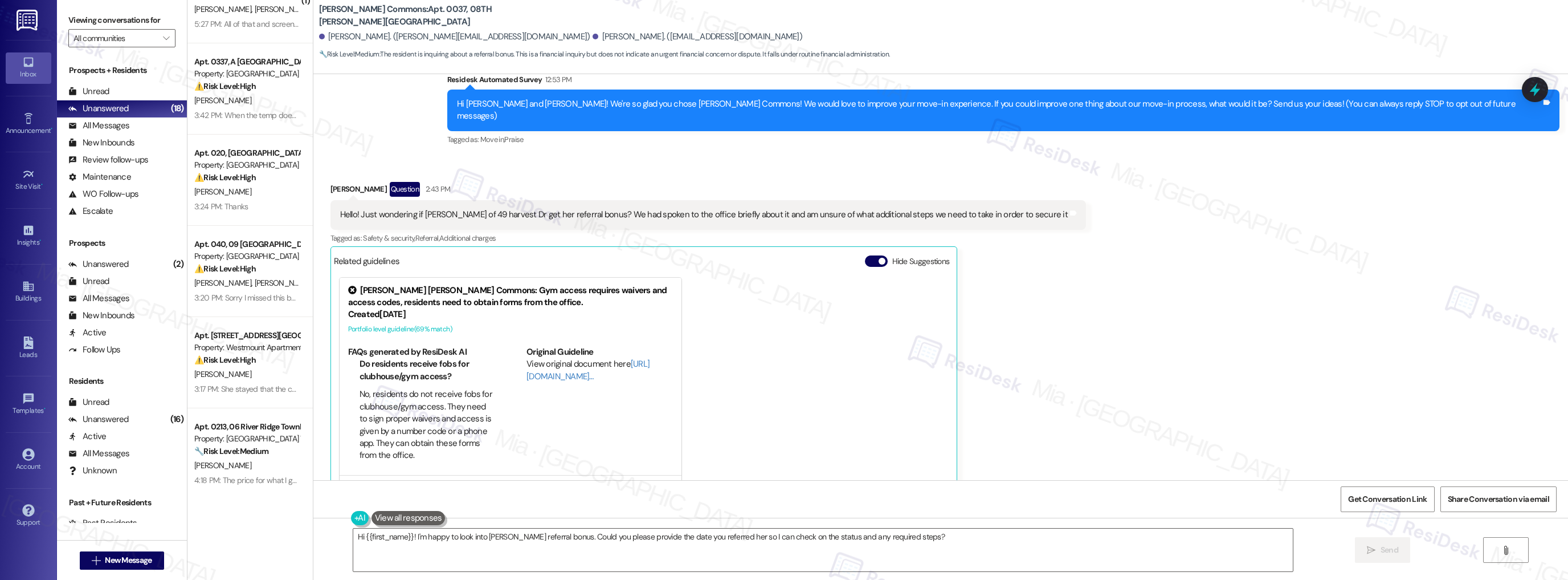
scroll to position [0, 0]
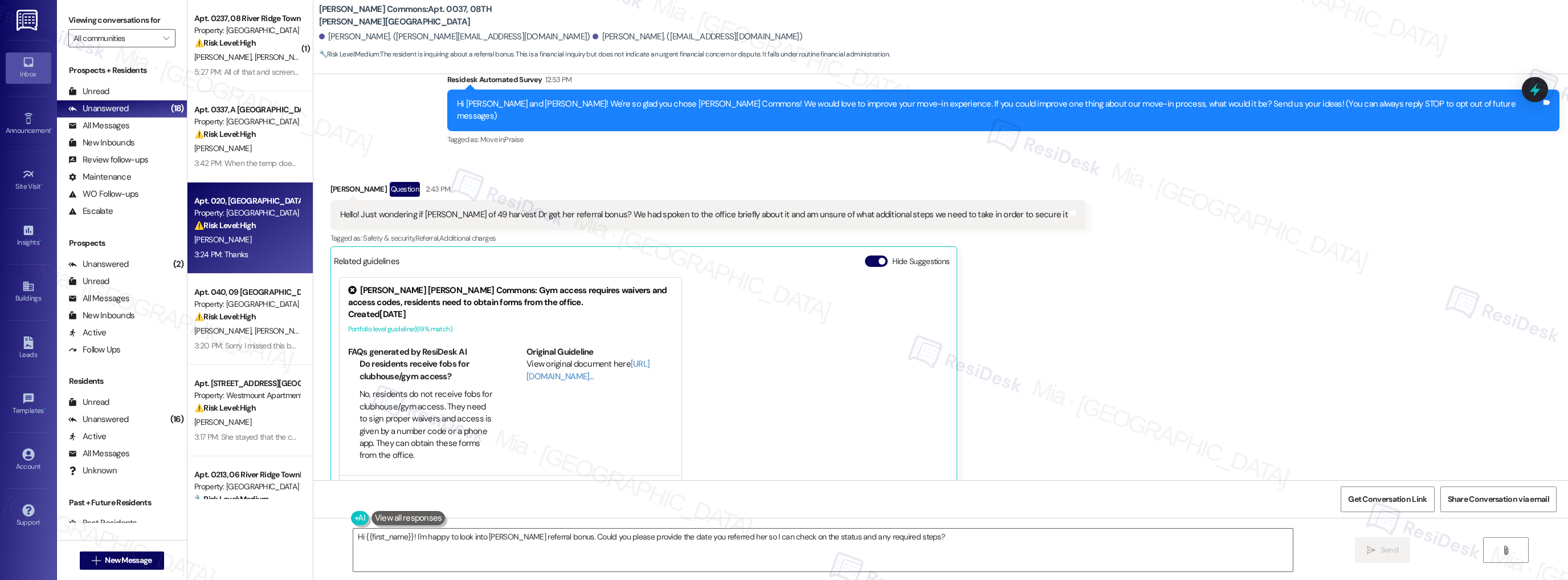
click at [268, 215] on div "Property: [GEOGRAPHIC_DATA]" at bounding box center [247, 213] width 105 height 12
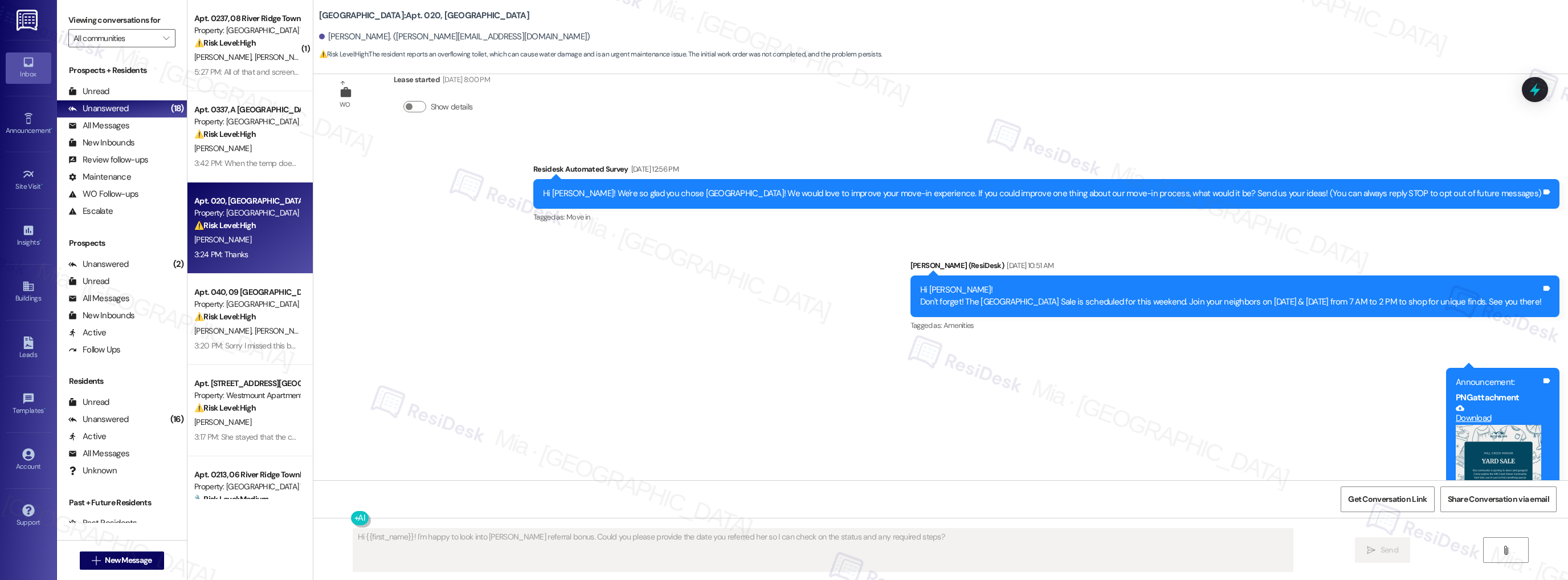
scroll to position [1035, 0]
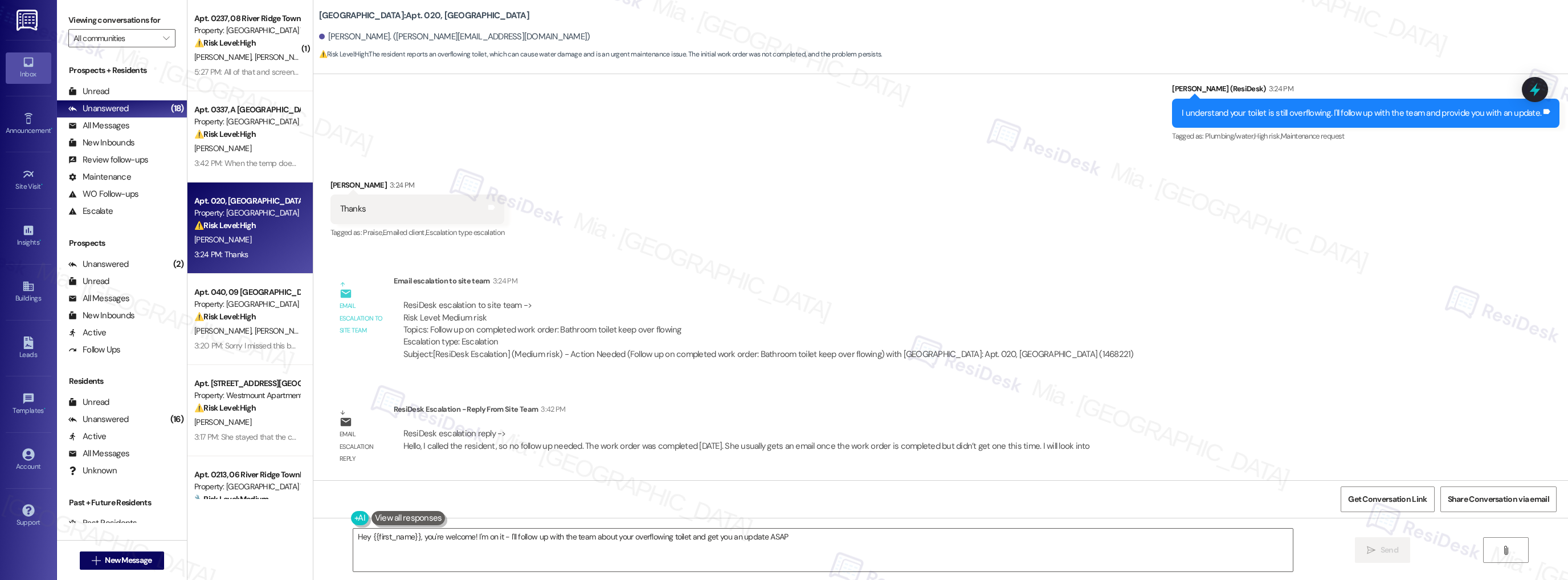
type textarea "Hey {{first_name}}, you're welcome! I'm on it - I'll follow up with the team ab…"
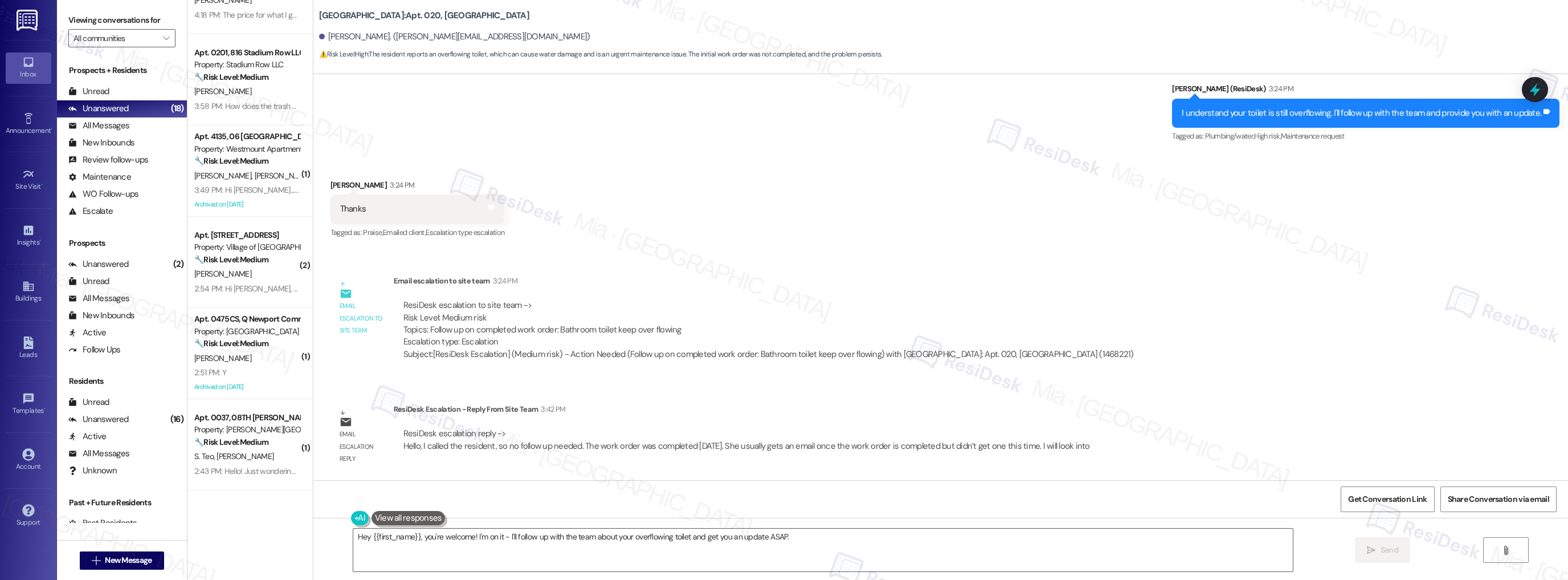
scroll to position [593, 0]
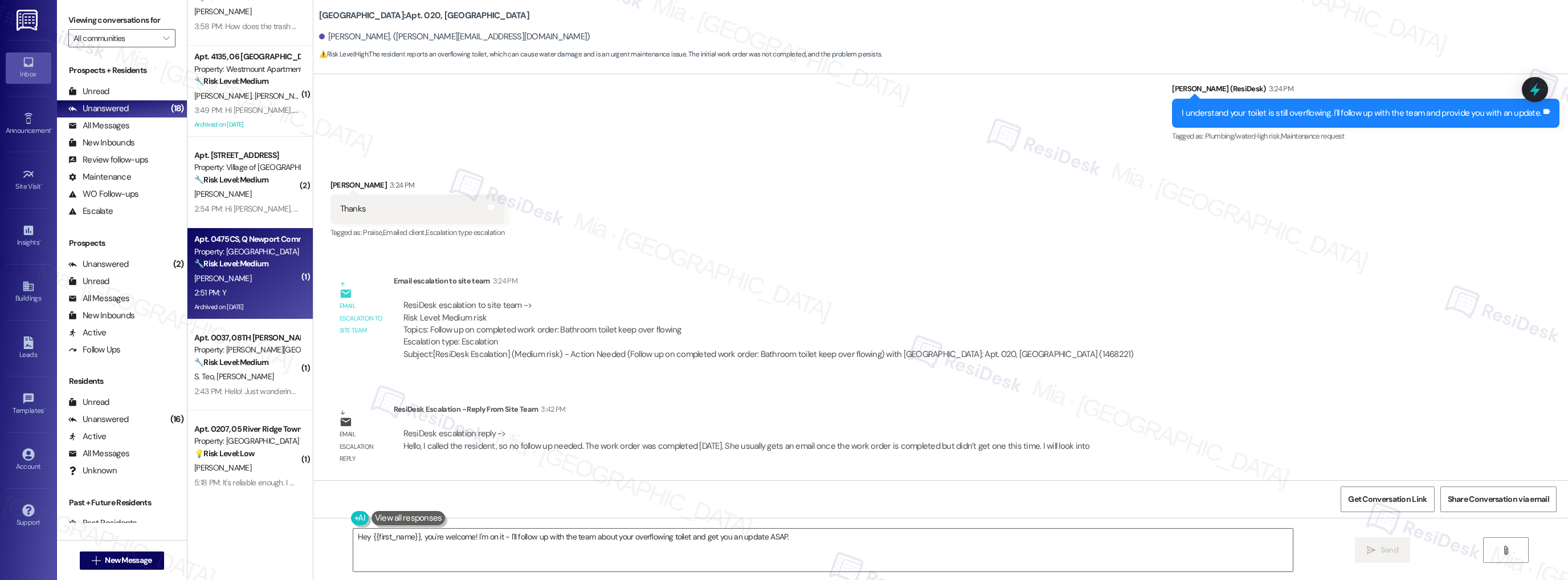
click at [282, 292] on div "2:51 PM: Y 2:51 PM: Y" at bounding box center [247, 292] width 108 height 14
type textarea "Fetching suggested responses. Please feel free to read through the conversation…"
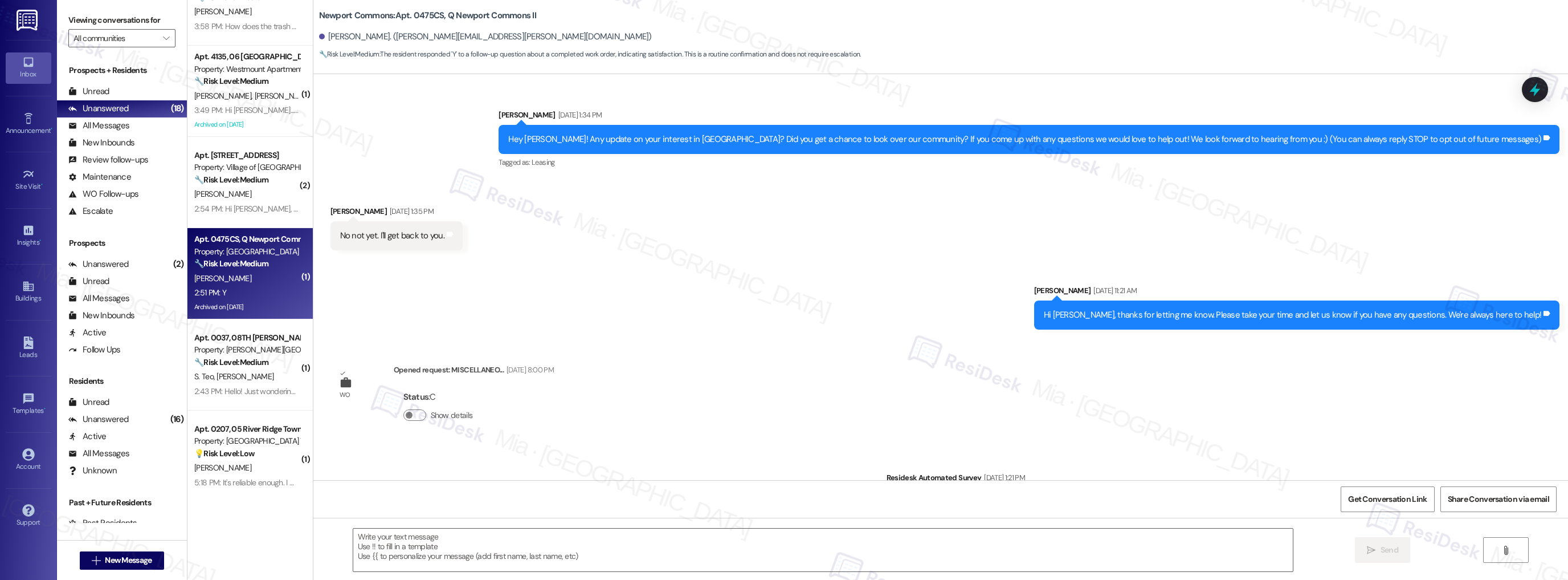
type textarea "Fetching suggested responses. Please feel free to read through the conversation…"
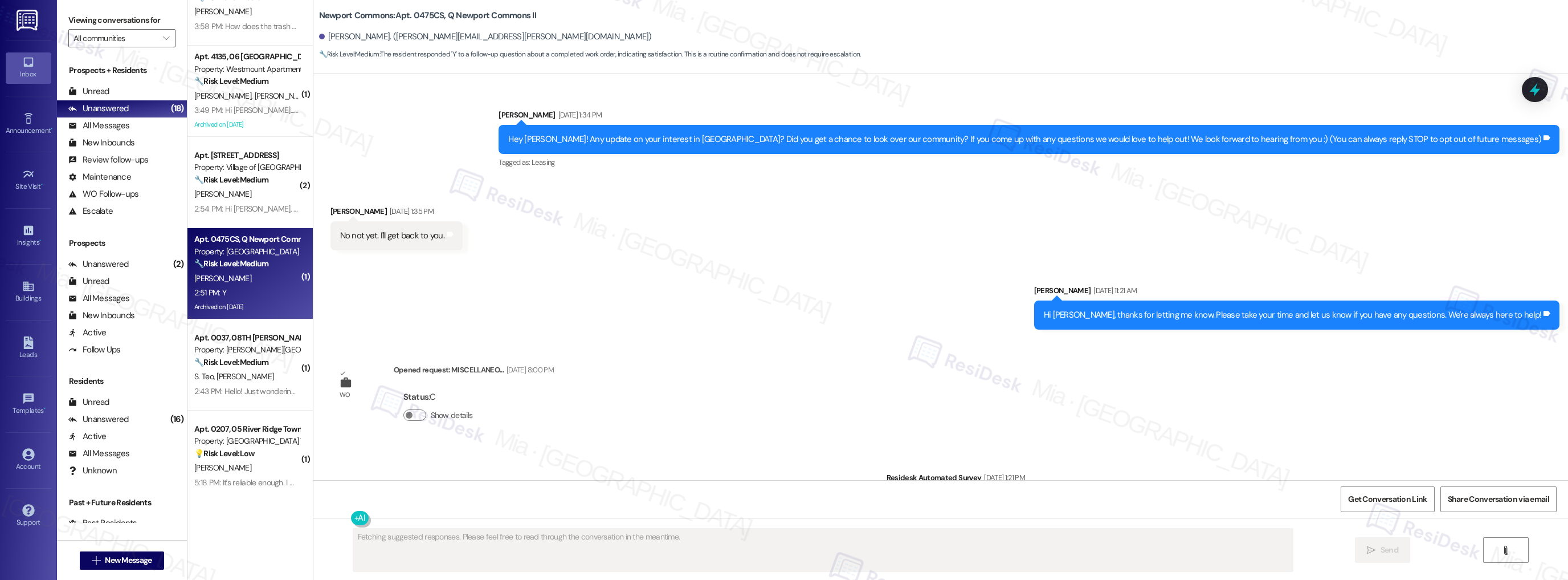
scroll to position [18086, 0]
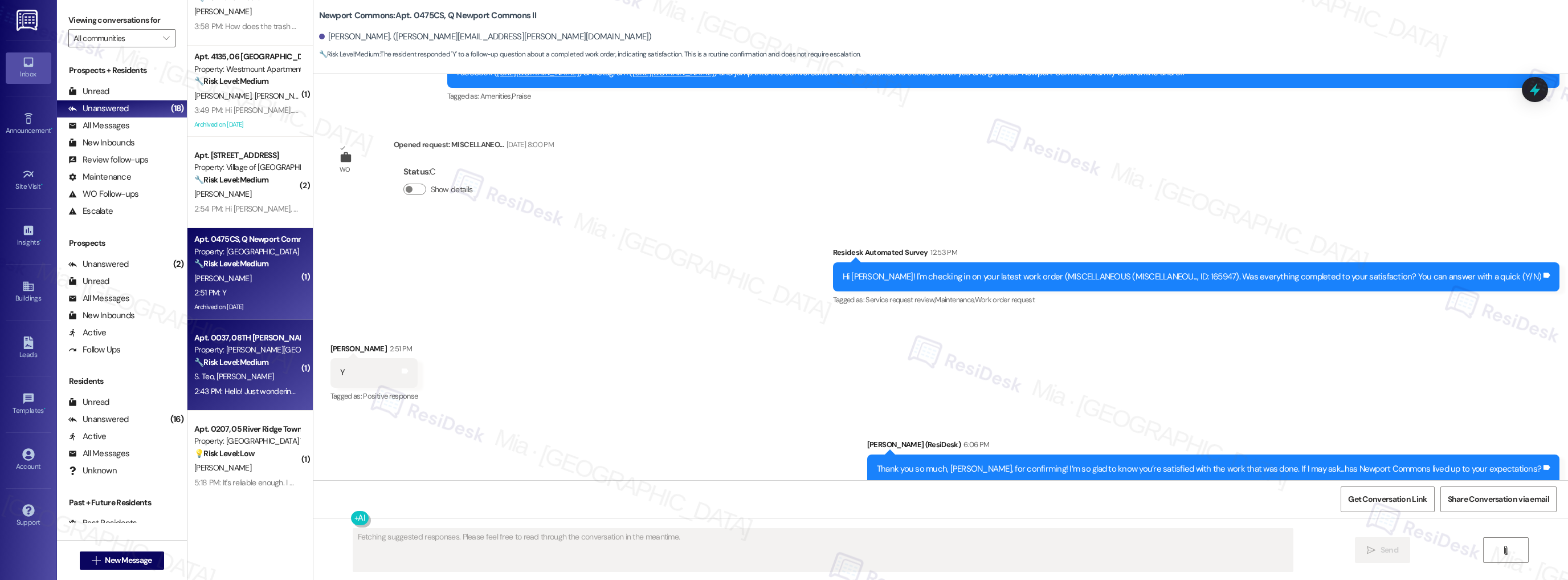
click at [244, 397] on div "2:43 PM: Hello! Just wondering if [PERSON_NAME] of 49 harvest Dr get her referr…" at bounding box center [247, 391] width 108 height 14
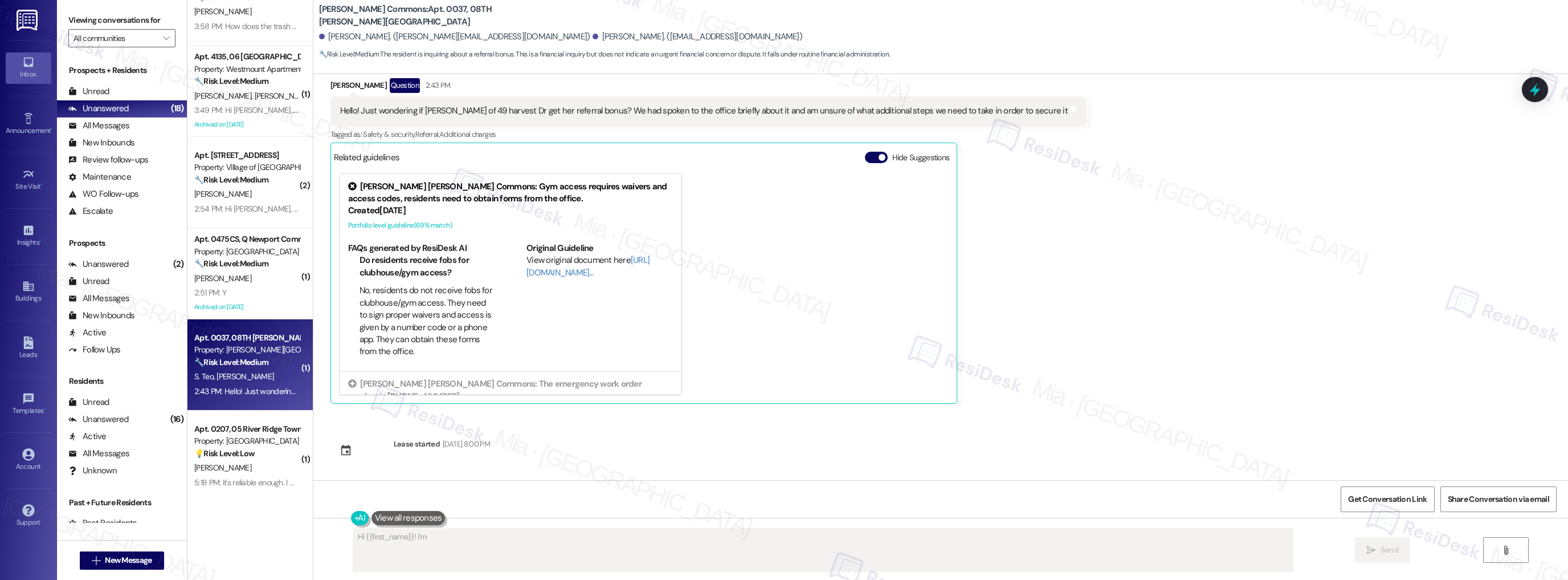
scroll to position [127, 0]
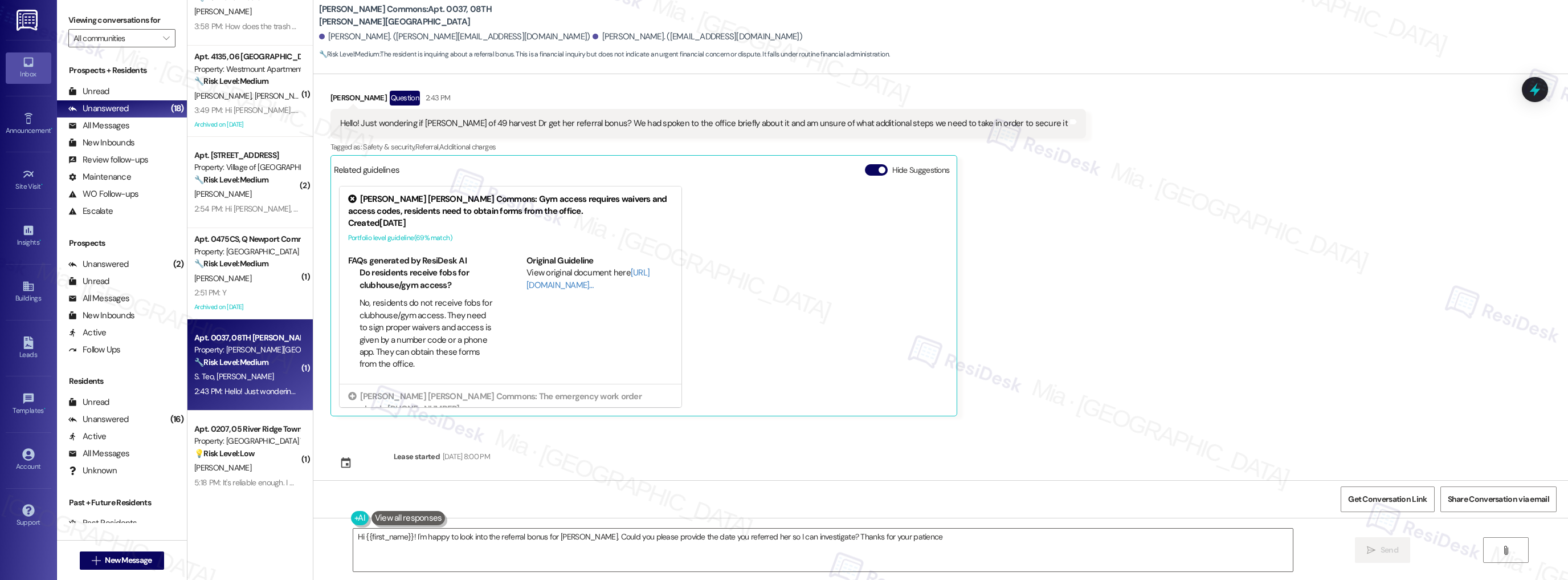
type textarea "Hi {{first_name}}! I'm happy to look into the referral bonus for [PERSON_NAME].…"
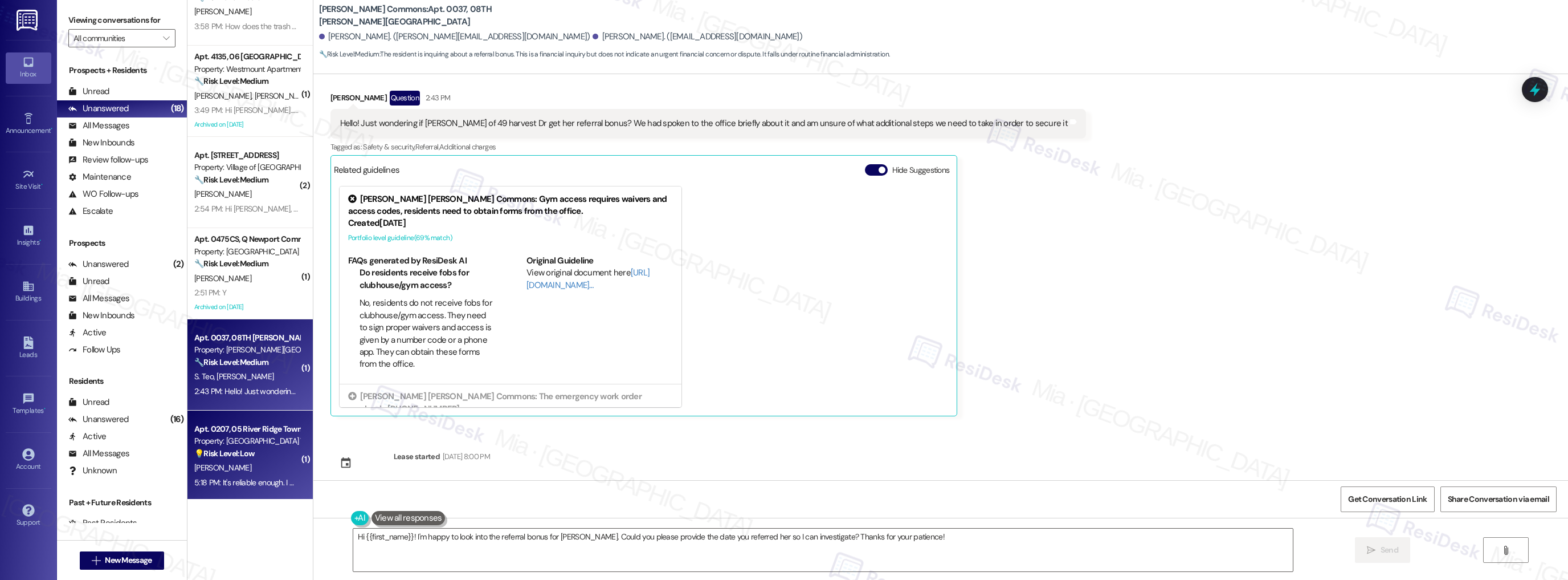
click at [271, 432] on div "Apt. 0207, 05 River Ridge Townhomes LLC" at bounding box center [247, 429] width 105 height 12
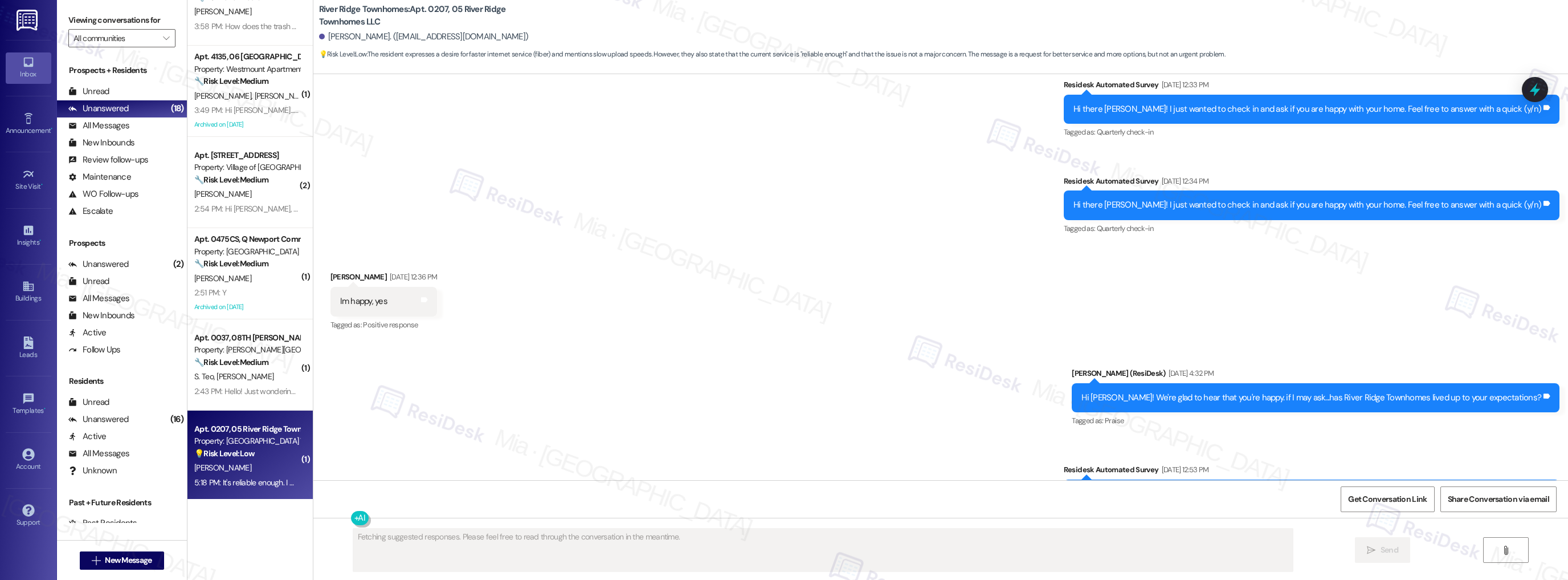
scroll to position [3002, 0]
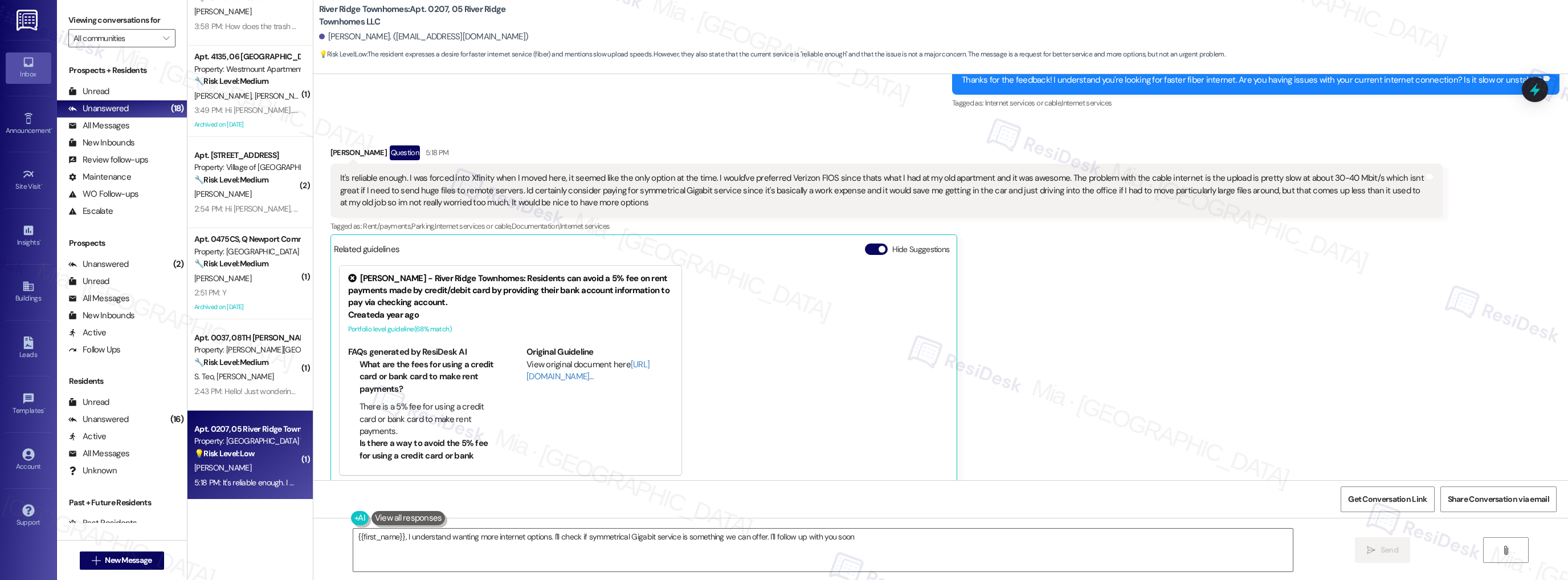
type textarea "{{first_name}}, I understand wanting more internet options. I'll check if symme…"
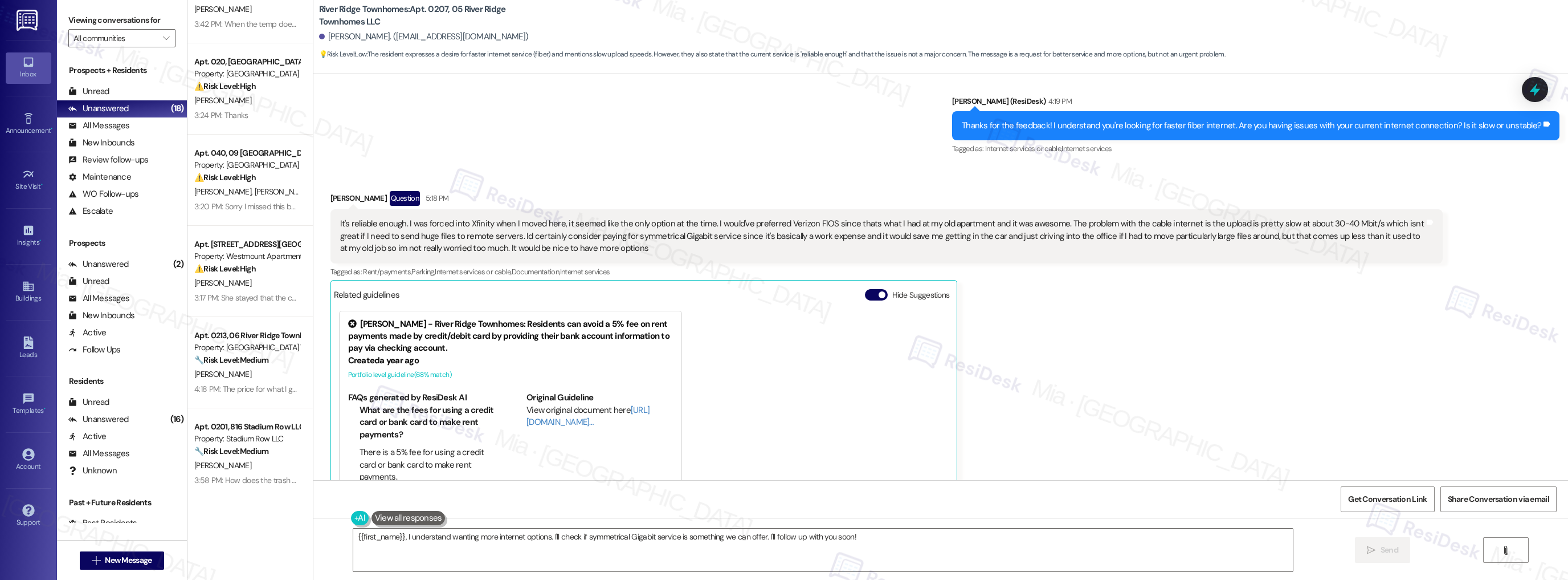
scroll to position [0, 0]
